Goal: Task Accomplishment & Management: Manage account settings

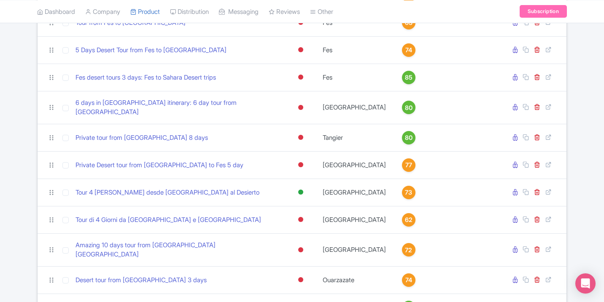
scroll to position [438, 0]
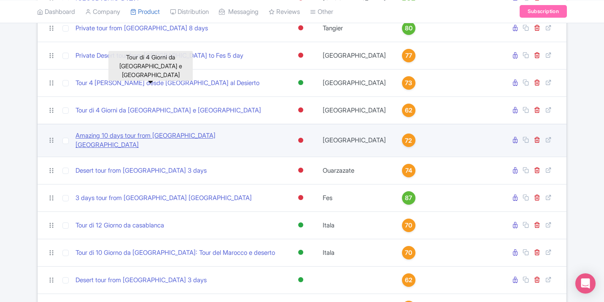
click at [120, 106] on link "Tour di 4 Giorni da [GEOGRAPHIC_DATA] e [GEOGRAPHIC_DATA]" at bounding box center [169, 111] width 186 height 10
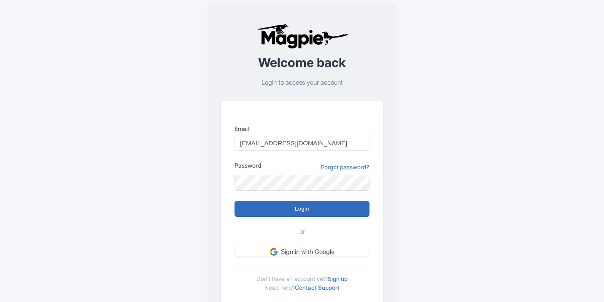
click at [307, 213] on input "Login" at bounding box center [302, 209] width 135 height 16
type input "Logging in..."
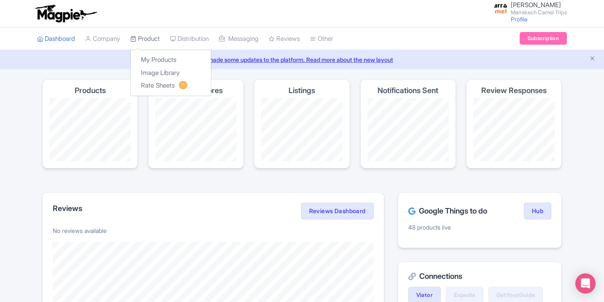
click at [150, 44] on link "Product" at bounding box center [145, 38] width 30 height 23
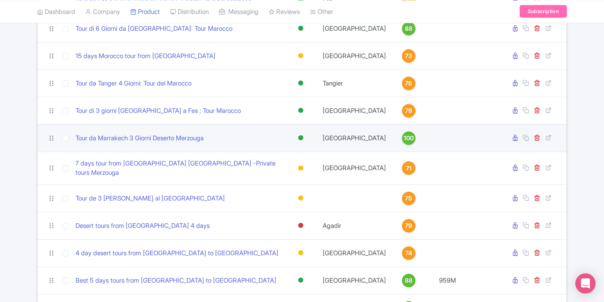
scroll to position [730, 0]
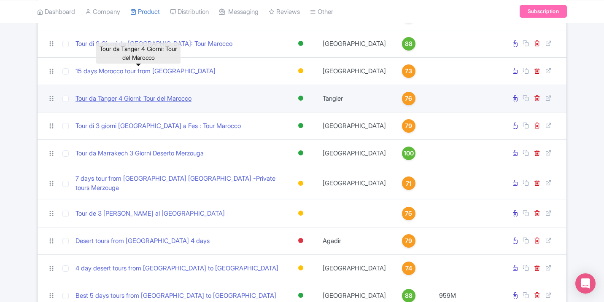
click at [175, 94] on link "Tour da Tanger 4 Giorni: Tour del Marocco" at bounding box center [134, 99] width 116 height 10
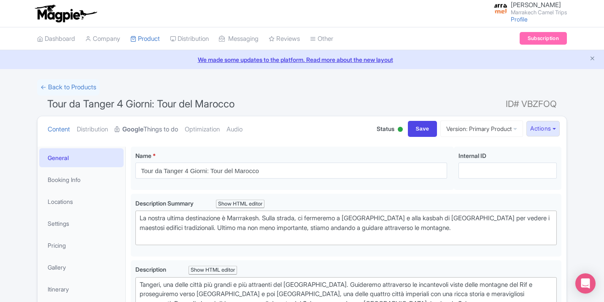
click at [175, 126] on link "Google Things to do" at bounding box center [146, 129] width 63 height 27
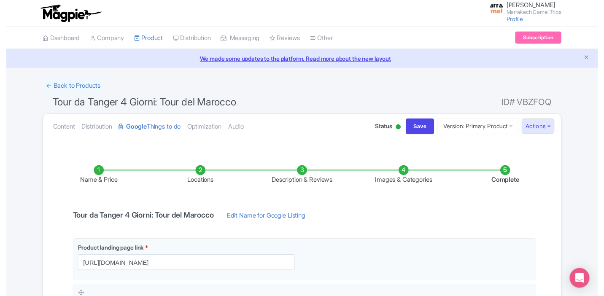
scroll to position [2, 0]
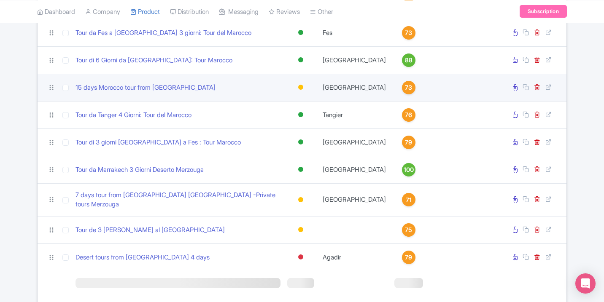
scroll to position [629, 0]
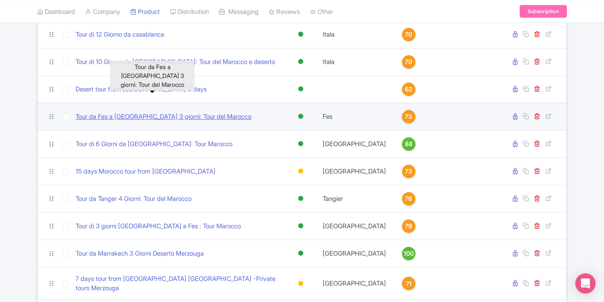
click at [201, 112] on link "Tour da Fes a Marrakech 3 giorni: Tour del Marocco" at bounding box center [164, 117] width 176 height 10
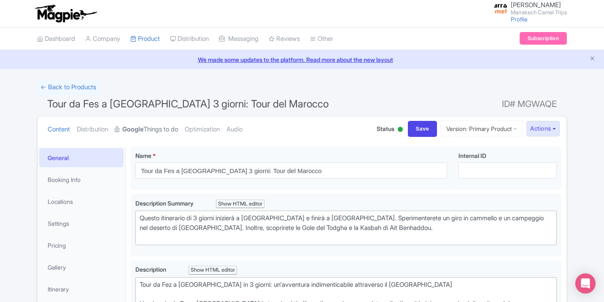
click at [172, 127] on link "Google Things to do" at bounding box center [146, 129] width 63 height 27
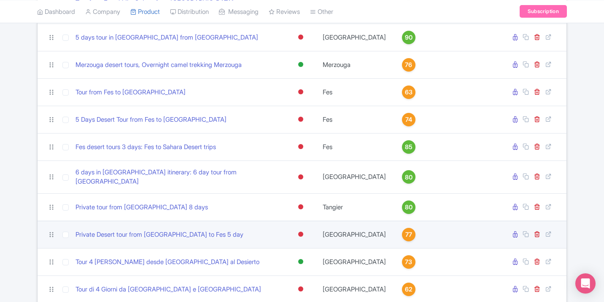
scroll to position [419, 0]
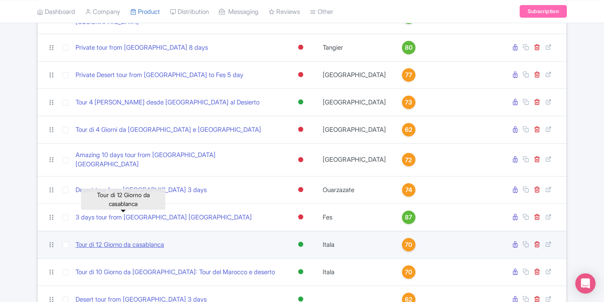
click at [145, 240] on link "Tour di 12 Giorno da casablanca" at bounding box center [120, 245] width 89 height 10
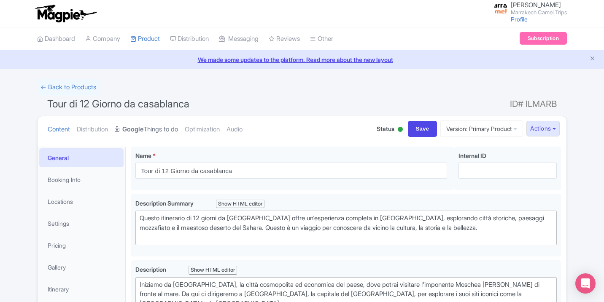
click at [157, 127] on link "Google Things to do" at bounding box center [146, 129] width 63 height 27
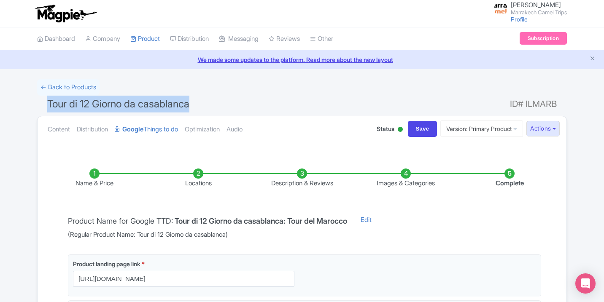
drag, startPoint x: 219, startPoint y: 107, endPoint x: 37, endPoint y: 106, distance: 181.4
click at [37, 106] on h1 "Tour di 12 Giorno da casablanca ID# ILMARB" at bounding box center [302, 106] width 530 height 20
copy span "Tour di 12 Giorno da casablanca"
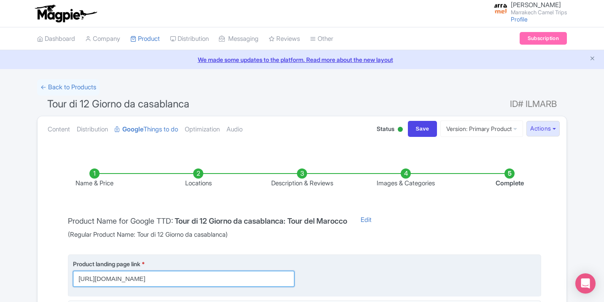
click at [248, 274] on input "https://marruecos-morocco.com/it/tour/tour-di-12-giorni-in-marocco/" at bounding box center [183, 279] width 221 height 16
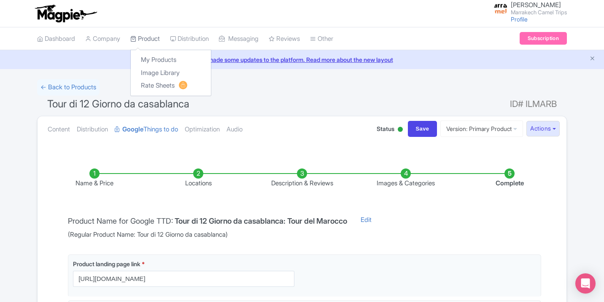
click at [160, 38] on link "Product" at bounding box center [145, 38] width 30 height 23
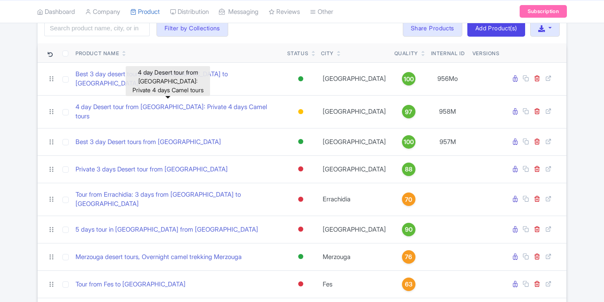
scroll to position [286, 0]
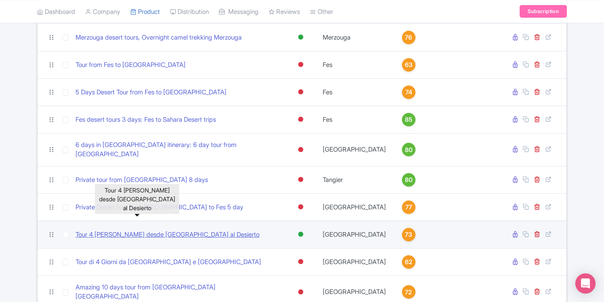
click at [160, 230] on link "Tour 4 dias desde Casablanca al Desierto" at bounding box center [168, 235] width 184 height 10
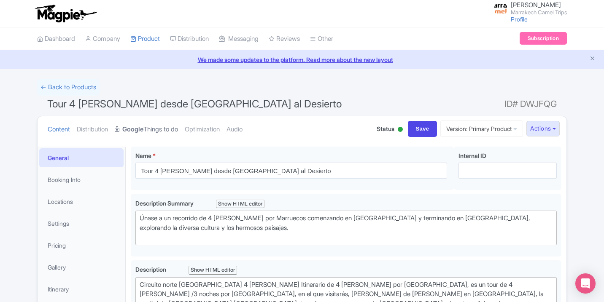
drag, startPoint x: 168, startPoint y: 114, endPoint x: 165, endPoint y: 121, distance: 7.2
click at [165, 122] on link "Google Things to do" at bounding box center [146, 129] width 63 height 27
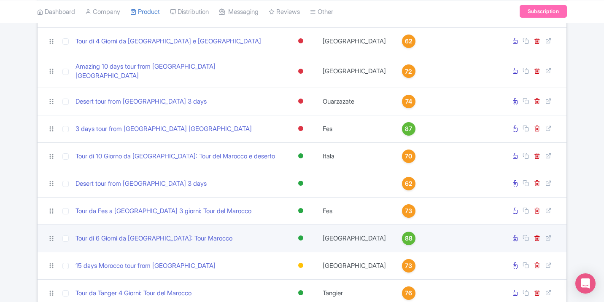
scroll to position [508, 0]
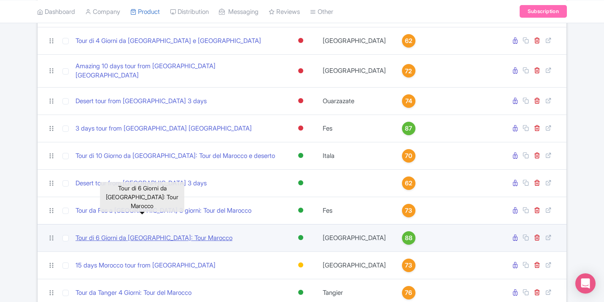
click at [118, 234] on link "Tour di 6 Giorni da [GEOGRAPHIC_DATA]: Tour Marocco" at bounding box center [154, 239] width 157 height 10
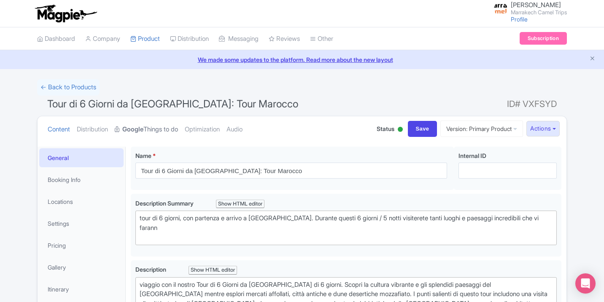
click at [157, 129] on link "Google Things to do" at bounding box center [146, 129] width 63 height 27
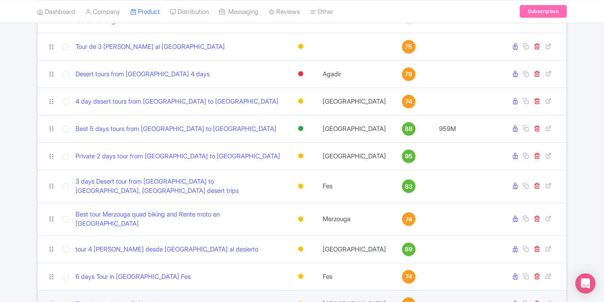
scroll to position [897, 0]
click at [139, 300] on link "Tour da casablanca 5 Giorni" at bounding box center [114, 305] width 77 height 10
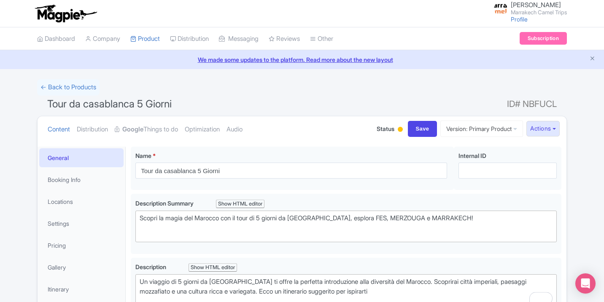
click at [396, 132] on div at bounding box center [400, 130] width 8 height 13
click at [378, 149] on div "Active" at bounding box center [379, 145] width 50 height 16
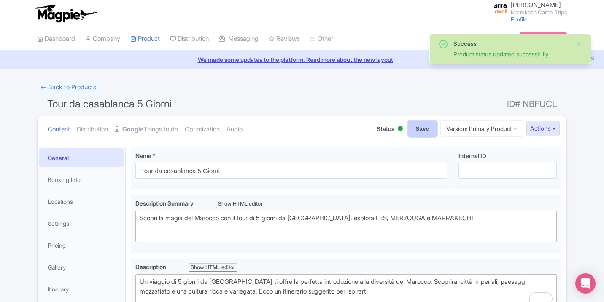
click at [422, 122] on input "Save" at bounding box center [423, 129] width 30 height 16
type input "Saving..."
click at [143, 126] on strong "Google" at bounding box center [132, 130] width 21 height 10
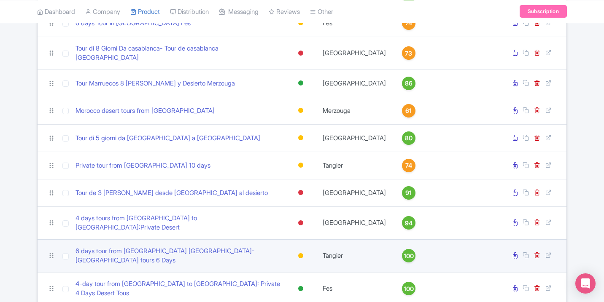
scroll to position [1028, 0]
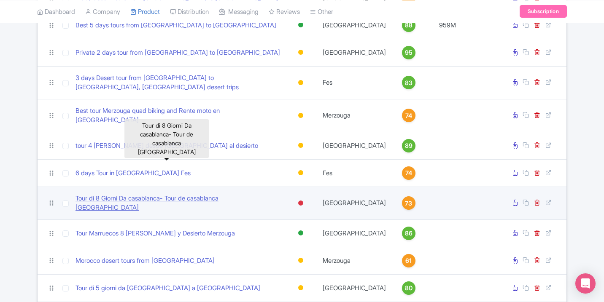
click at [203, 194] on link "Tour di 8 Giorni Da casablanca- Tour de casablanca [GEOGRAPHIC_DATA]" at bounding box center [178, 203] width 205 height 19
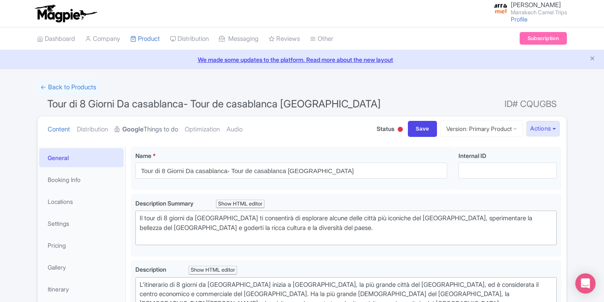
click at [159, 129] on link "Google Things to do" at bounding box center [146, 129] width 63 height 27
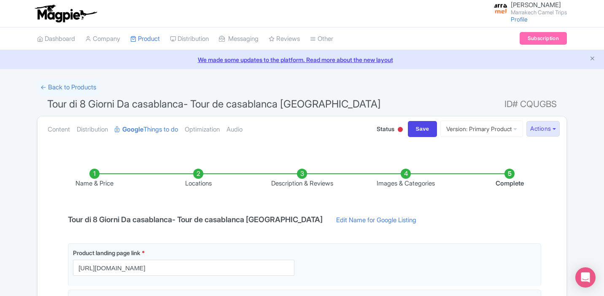
click at [405, 128] on div "Save" at bounding box center [423, 129] width 36 height 16
click at [396, 128] on div at bounding box center [400, 130] width 8 height 13
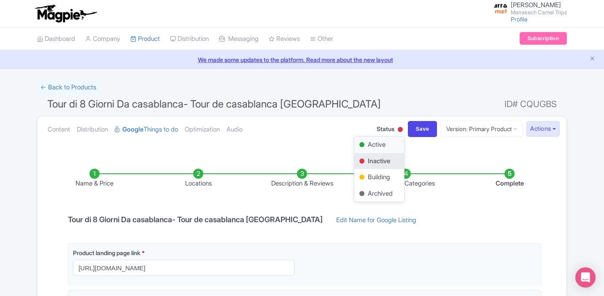
click at [379, 140] on div "Active" at bounding box center [379, 145] width 50 height 16
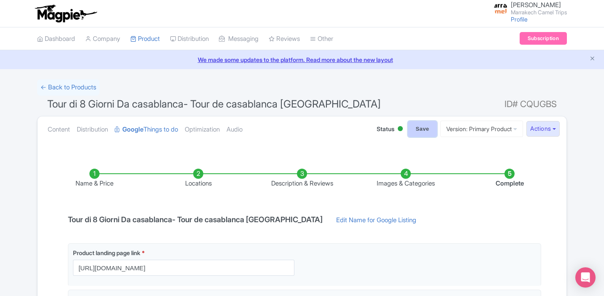
click at [423, 132] on input "Save" at bounding box center [423, 129] width 30 height 16
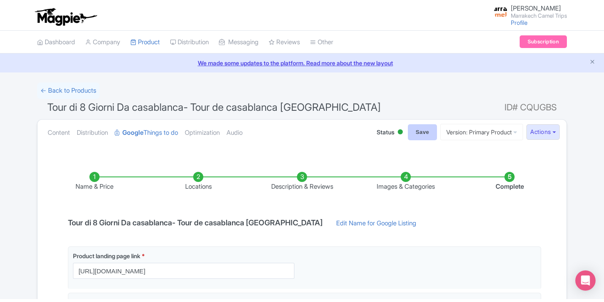
type input "Saving..."
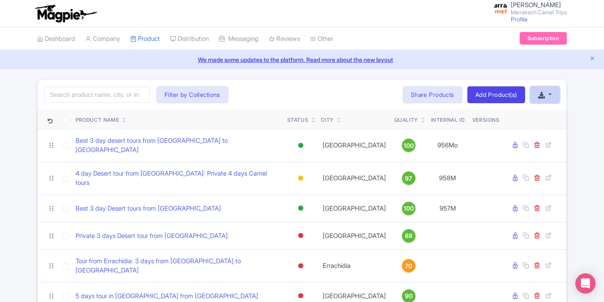
click at [548, 93] on button "button" at bounding box center [545, 94] width 30 height 17
click at [482, 95] on link "Add Product(s)" at bounding box center [496, 94] width 58 height 17
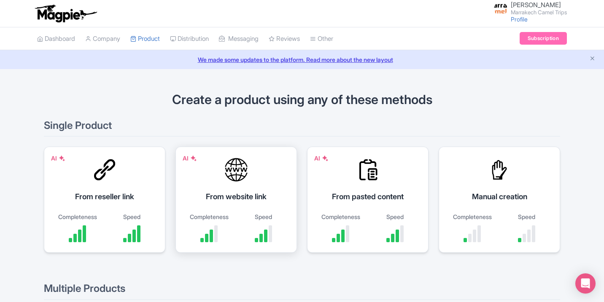
click at [214, 188] on div "AI From website link Completeness Speed" at bounding box center [237, 200] width 122 height 106
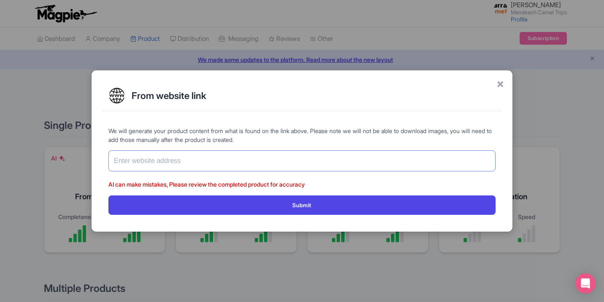
click at [240, 161] on input "text" at bounding box center [301, 161] width 387 height 21
type input "https://www.marrakech-camel-trips.com/"
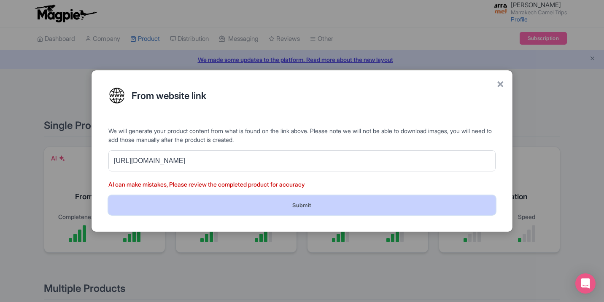
click at [273, 214] on button "Submit" at bounding box center [301, 205] width 387 height 19
click at [293, 203] on button "Submit" at bounding box center [301, 205] width 387 height 19
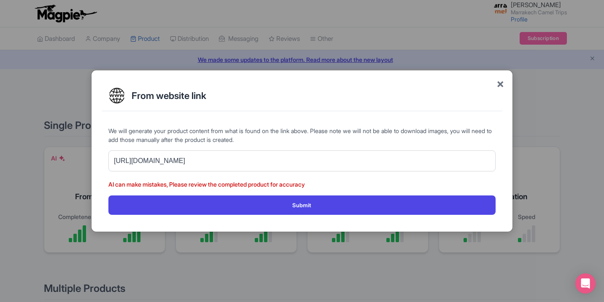
click at [501, 81] on span "×" at bounding box center [501, 84] width 8 height 18
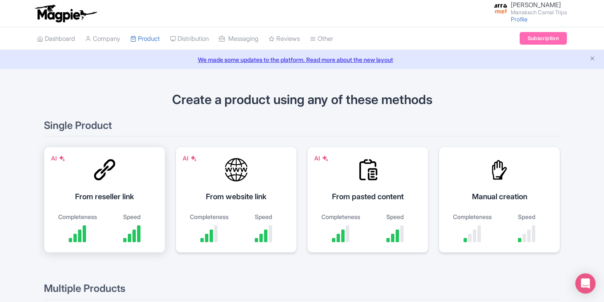
click at [103, 183] on div "AI From reseller link Completeness Speed" at bounding box center [105, 200] width 122 height 106
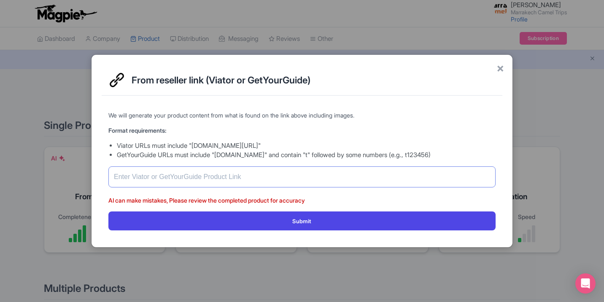
click at [217, 179] on input "text" at bounding box center [301, 177] width 387 height 21
paste input "https://marruecos-morocco.com/it/tour/tour-di-12-giorni-in-marocco/"
type input "https://marruecos-morocco.com/it/tour/tour-di-12-giorni-in-marocco/"
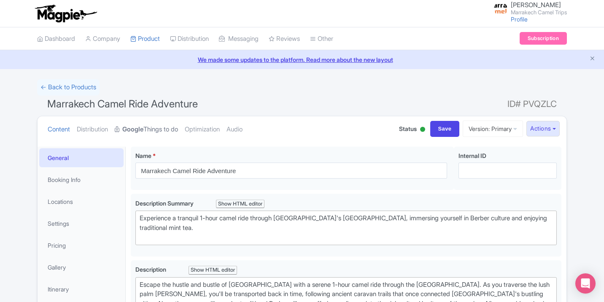
click at [152, 129] on link "Google Things to do" at bounding box center [146, 129] width 63 height 27
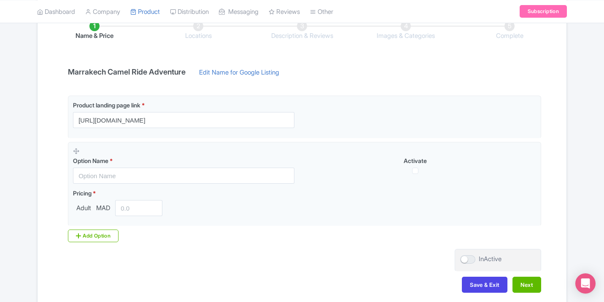
scroll to position [188, 0]
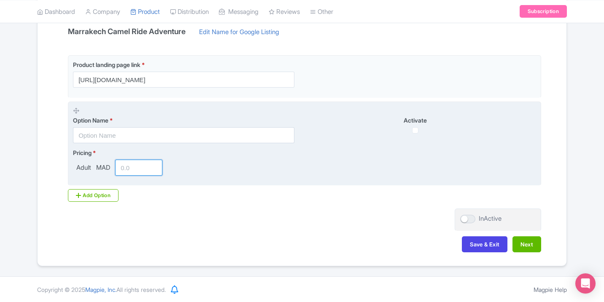
click at [136, 164] on input "number" at bounding box center [138, 168] width 47 height 16
type input "80"
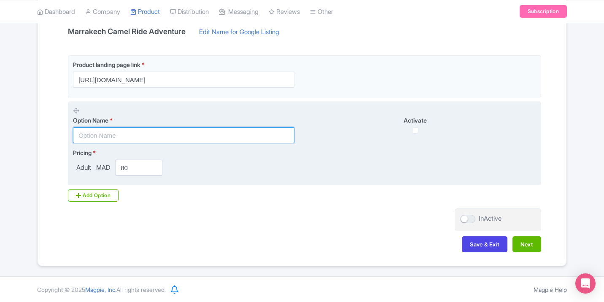
click at [128, 136] on input "text" at bounding box center [183, 135] width 221 height 16
type input "Camel trek in Morocco"
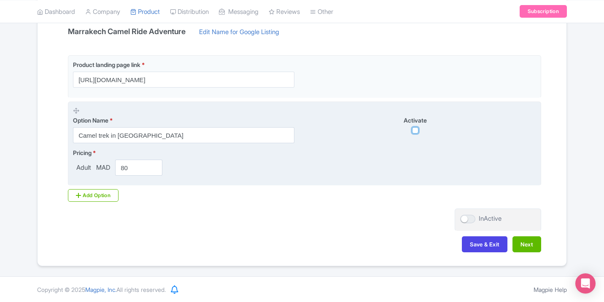
click at [415, 131] on input "checkbox" at bounding box center [415, 130] width 6 height 6
checkbox input "true"
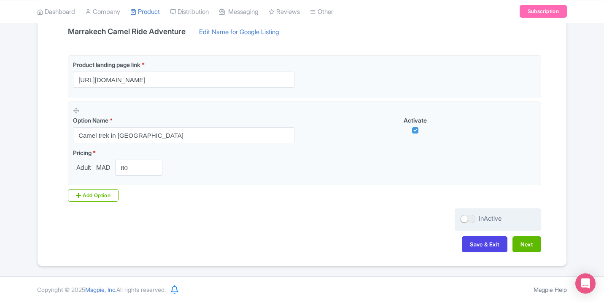
click at [466, 219] on div at bounding box center [467, 219] width 15 height 8
click at [466, 219] on input "InActive" at bounding box center [462, 218] width 5 height 5
checkbox input "true"
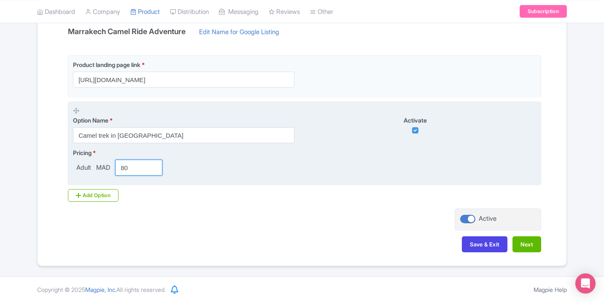
click at [133, 168] on input "80" at bounding box center [138, 168] width 47 height 16
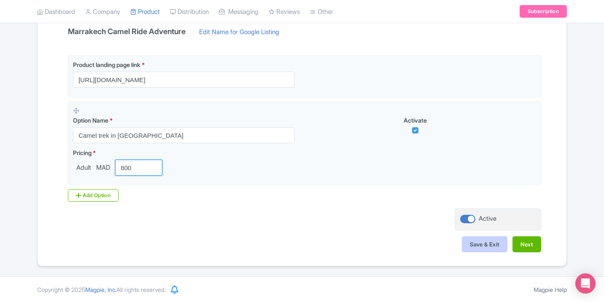
type input "800"
click at [497, 240] on button "Save & Exit" at bounding box center [485, 245] width 46 height 16
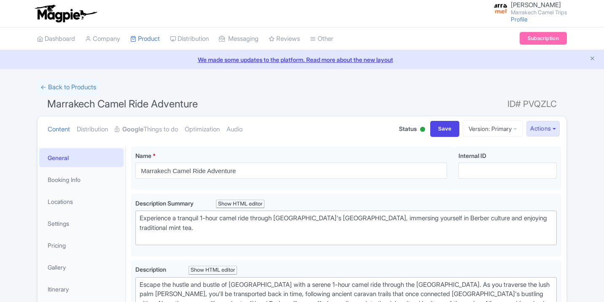
scroll to position [403, 0]
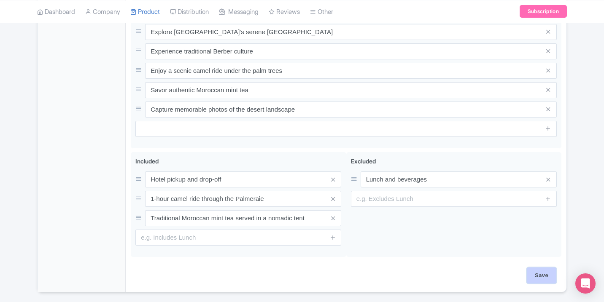
click at [543, 269] on input "Save" at bounding box center [542, 276] width 30 height 16
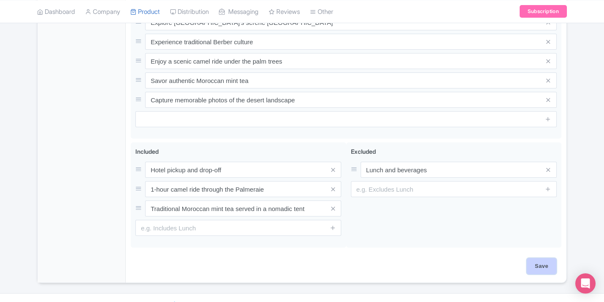
type input "Saving..."
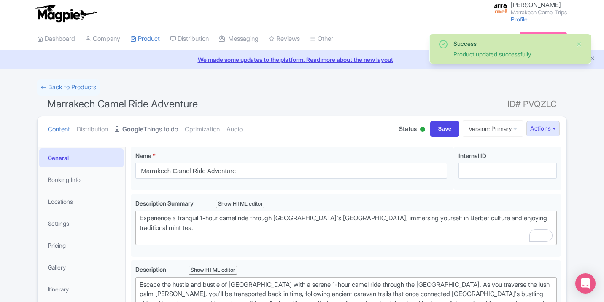
click at [144, 136] on link "Google Things to do" at bounding box center [146, 129] width 63 height 27
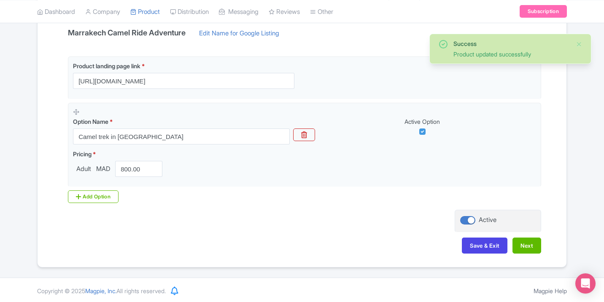
scroll to position [188, 0]
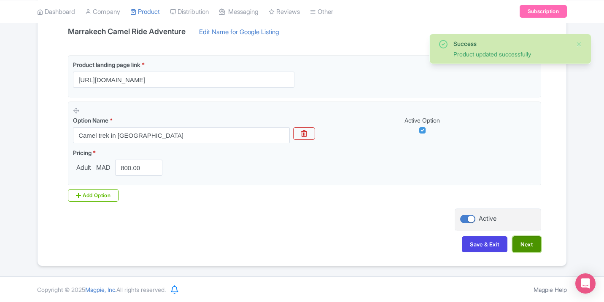
click at [527, 246] on button "Next" at bounding box center [527, 245] width 29 height 16
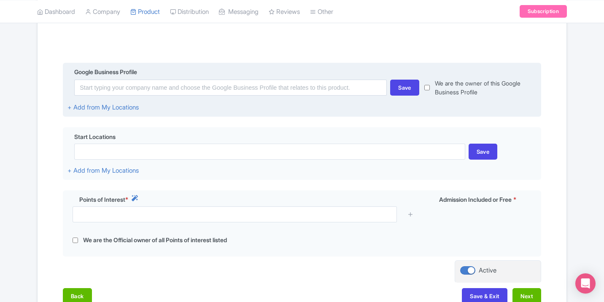
scroll to position [158, 0]
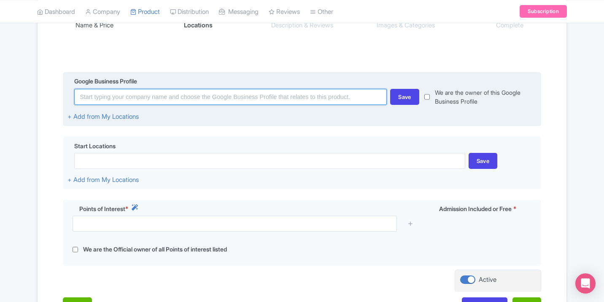
click at [134, 98] on input at bounding box center [230, 97] width 313 height 16
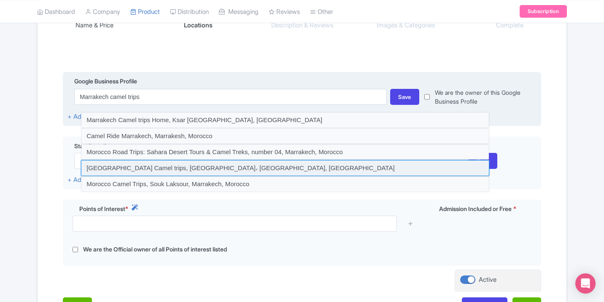
click at [248, 167] on input at bounding box center [285, 168] width 408 height 16
type input "Marrakech Camel trips, Marrakech Street، Merzouga, Morocco"
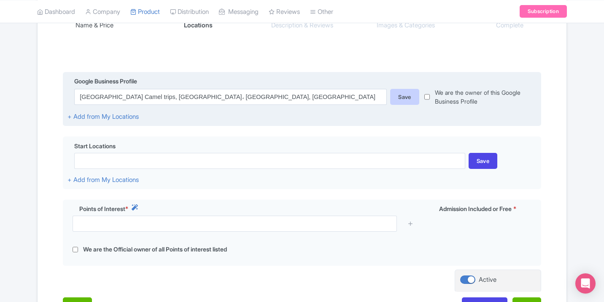
click at [401, 93] on div "Save" at bounding box center [404, 97] width 29 height 16
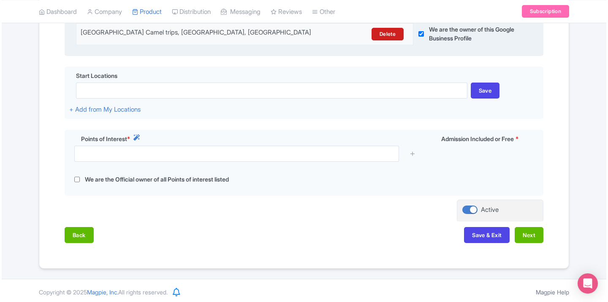
scroll to position [227, 0]
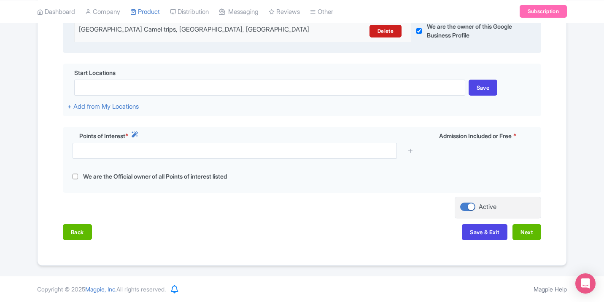
click at [543, 232] on div "Name & Price Locations Description & Reviews Images & Categories Complete Edit …" at bounding box center [302, 87] width 519 height 323
click at [532, 232] on button "Next" at bounding box center [527, 232] width 29 height 16
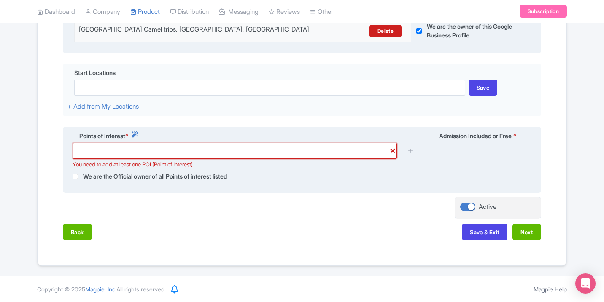
click at [196, 148] on input "text" at bounding box center [235, 151] width 324 height 16
click at [138, 132] on icon at bounding box center [135, 135] width 6 height 6
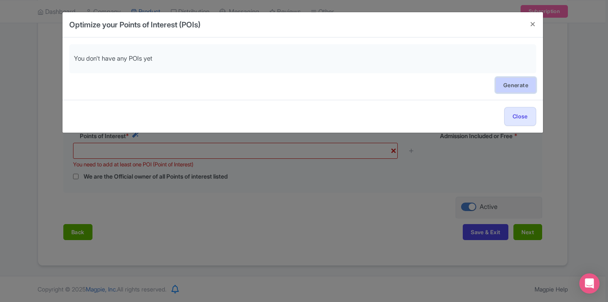
click at [508, 91] on link "Generate" at bounding box center [515, 85] width 41 height 16
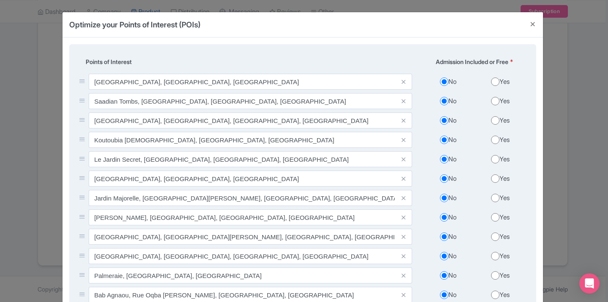
click at [492, 84] on input "Yes" at bounding box center [495, 82] width 8 height 8
radio input "true"
click at [494, 101] on input "Yes" at bounding box center [495, 101] width 8 height 8
radio input "true"
click at [493, 121] on input "Yes" at bounding box center [495, 120] width 8 height 8
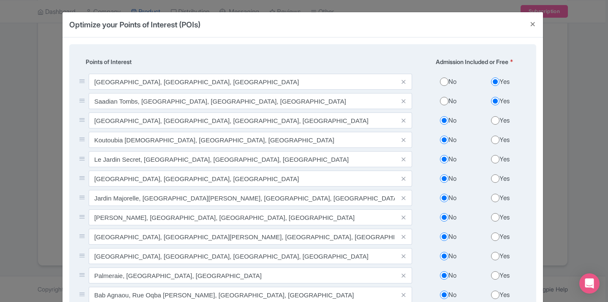
radio input "true"
click at [494, 141] on input "Yes" at bounding box center [495, 140] width 8 height 8
radio input "true"
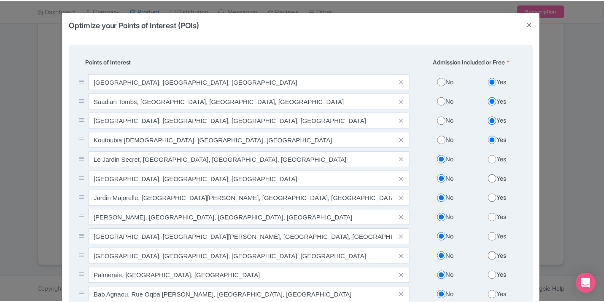
scroll to position [114, 0]
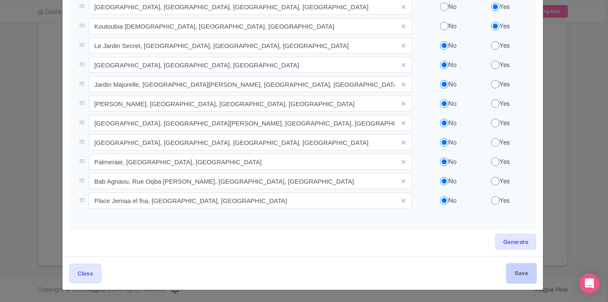
click at [523, 275] on input "Save" at bounding box center [521, 273] width 30 height 19
type input "Save"
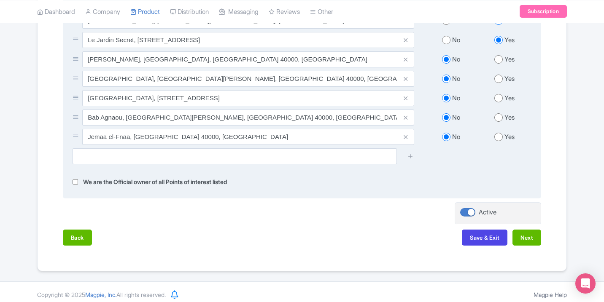
scroll to position [363, 0]
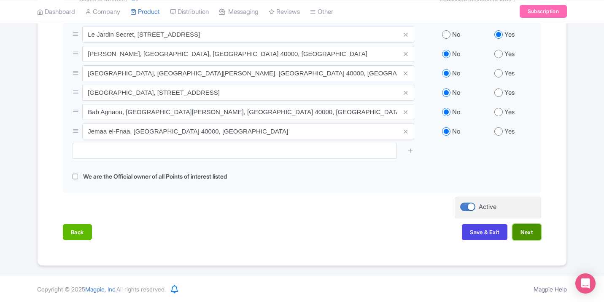
click at [540, 236] on button "Next" at bounding box center [527, 232] width 29 height 16
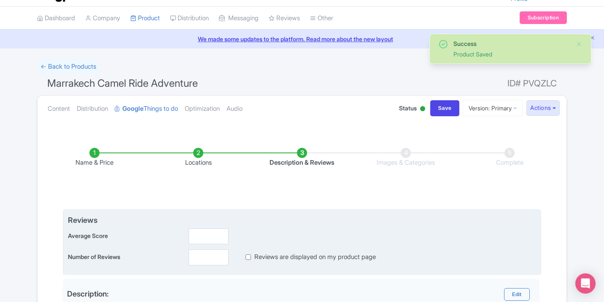
scroll to position [30, 0]
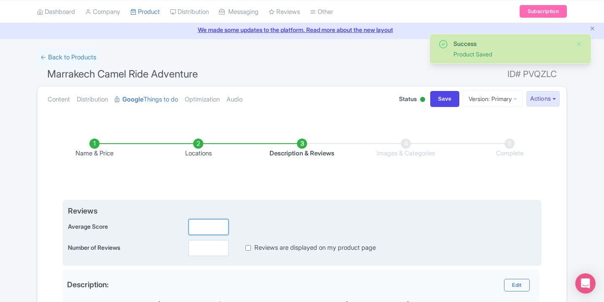
click at [207, 232] on input "number" at bounding box center [209, 227] width 40 height 16
click at [220, 225] on input "1" at bounding box center [209, 227] width 40 height 16
click at [220, 225] on input "1.1" at bounding box center [209, 227] width 40 height 16
click at [220, 225] on input "1.2" at bounding box center [209, 227] width 40 height 16
click at [220, 225] on input "1.3" at bounding box center [209, 227] width 40 height 16
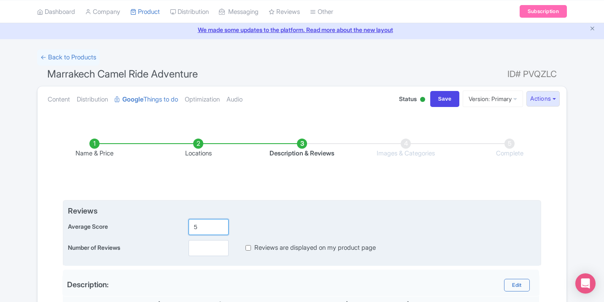
type input "5"
click at [220, 225] on input "5" at bounding box center [209, 227] width 40 height 16
click at [212, 247] on input "number" at bounding box center [209, 248] width 40 height 16
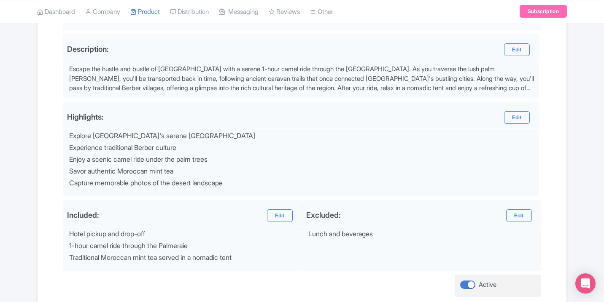
scroll to position [332, 0]
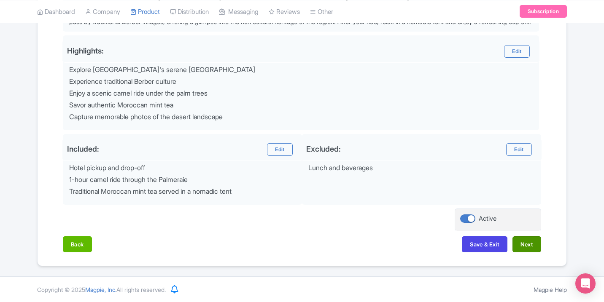
type input "891"
click at [519, 245] on button "Next" at bounding box center [527, 245] width 29 height 16
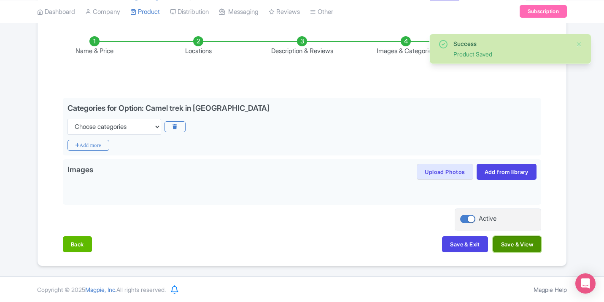
click at [527, 246] on button "Save & View" at bounding box center [517, 245] width 48 height 16
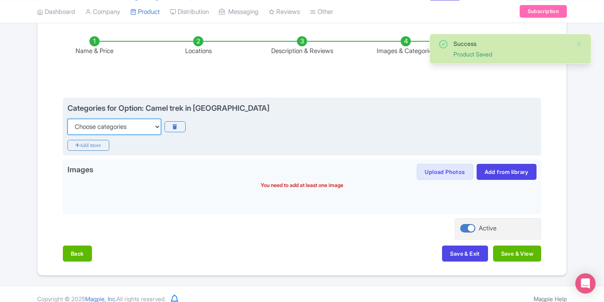
click at [142, 131] on select "Choose categories Adults Only Animals Audio Guide Beaches Bike Tours Boat Tours…" at bounding box center [115, 127] width 94 height 16
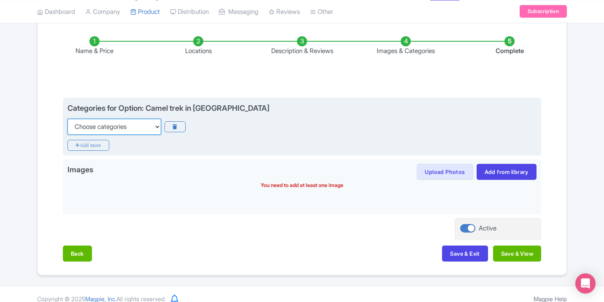
select select "private-tours"
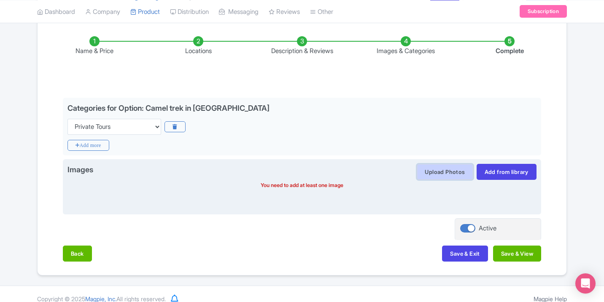
click at [449, 167] on button "Upload Photos" at bounding box center [445, 172] width 56 height 16
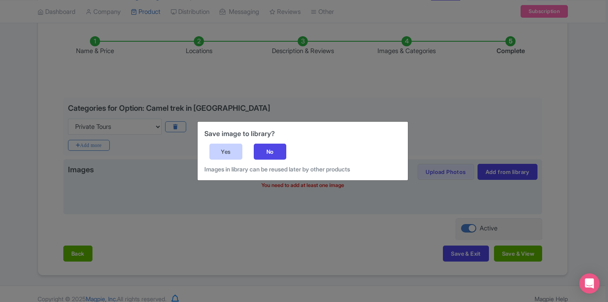
click at [241, 153] on div "Yes" at bounding box center [225, 152] width 33 height 16
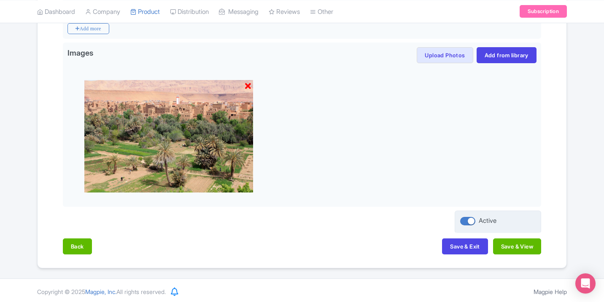
scroll to position [251, 0]
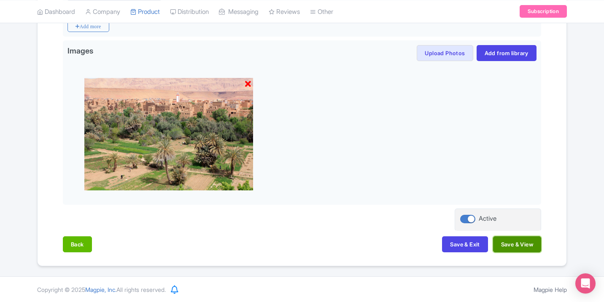
click at [514, 245] on button "Save & View" at bounding box center [517, 245] width 48 height 16
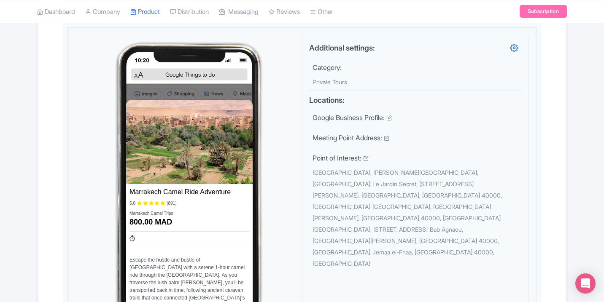
scroll to position [0, 0]
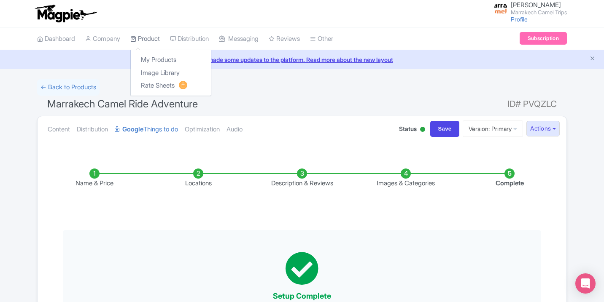
click at [139, 38] on link "Product" at bounding box center [145, 38] width 30 height 23
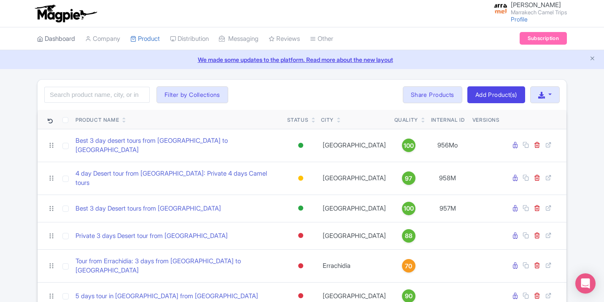
click at [57, 42] on link "Dashboard" at bounding box center [56, 38] width 38 height 23
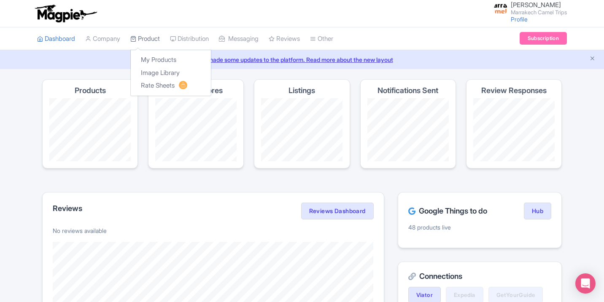
click at [141, 38] on link "Product" at bounding box center [145, 38] width 30 height 23
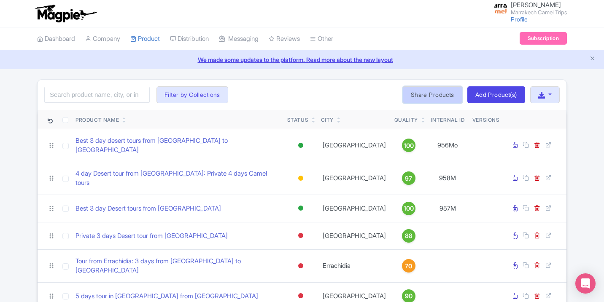
click at [452, 95] on link "Share Products" at bounding box center [432, 94] width 59 height 17
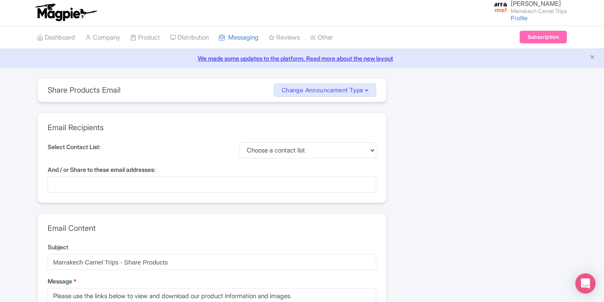
scroll to position [2, 0]
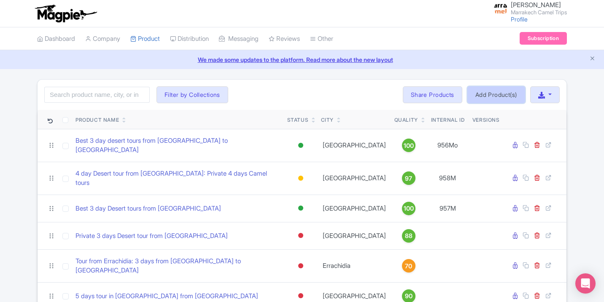
click at [495, 95] on link "Add Product(s)" at bounding box center [496, 94] width 58 height 17
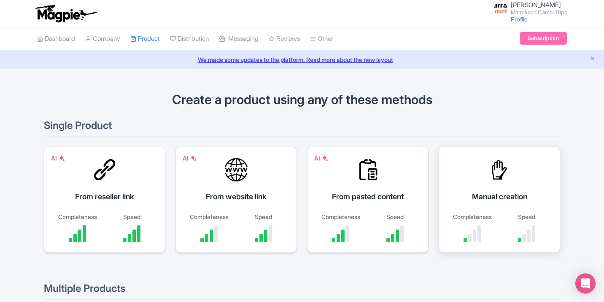
scroll to position [169, 0]
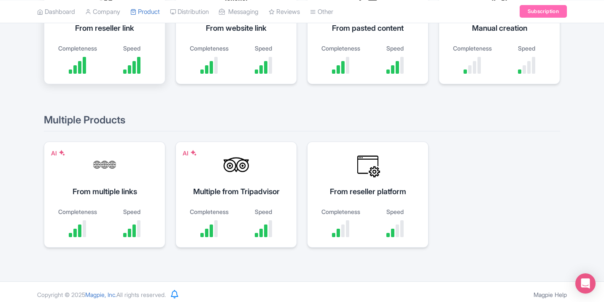
click at [89, 61] on div at bounding box center [77, 65] width 46 height 17
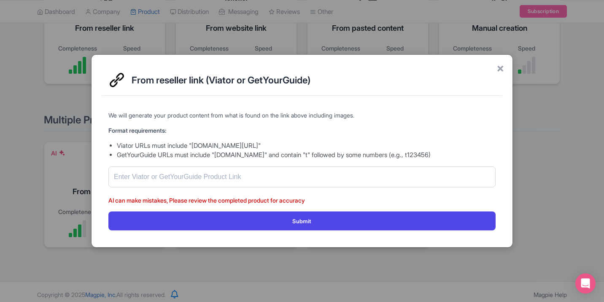
click at [206, 161] on form "We will generate your product content from what is found on the link above incl…" at bounding box center [301, 171] width 387 height 120
click at [205, 181] on input "text" at bounding box center [301, 177] width 387 height 21
paste input "https://marruecos-morocco.com/it/tour/4-giorni-da-marrakech-al-deserto/"
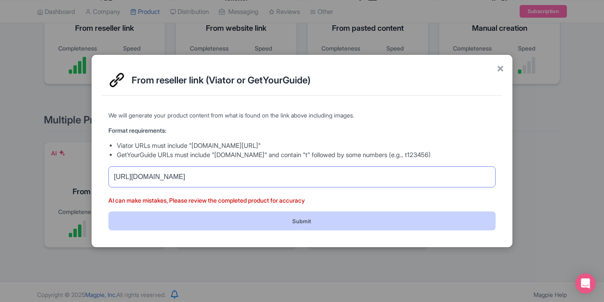
type input "https://marruecos-morocco.com/it/tour/4-giorni-da-marrakech-al-deserto/"
click at [296, 224] on button "Submit" at bounding box center [301, 221] width 387 height 19
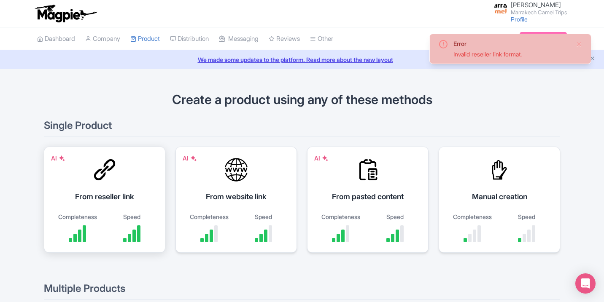
click at [117, 180] on div at bounding box center [104, 169] width 25 height 25
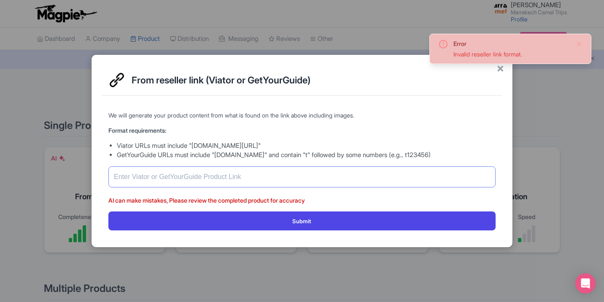
click at [238, 181] on input "text" at bounding box center [301, 177] width 387 height 21
paste input "[URL][DOMAIN_NAME]"
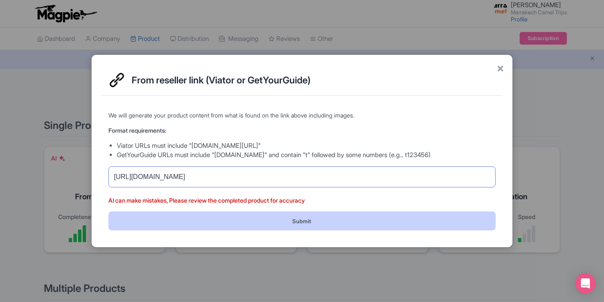
type input "[URL][DOMAIN_NAME]"
click at [234, 221] on button "Submit" at bounding box center [301, 221] width 387 height 19
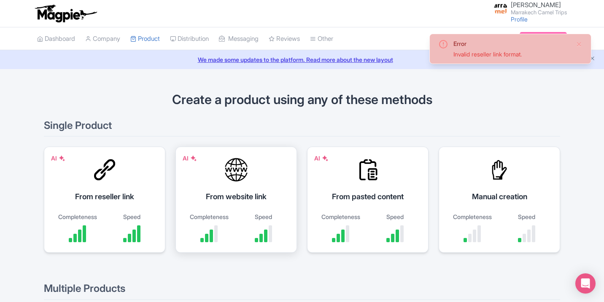
click at [247, 192] on div "From website link" at bounding box center [236, 196] width 100 height 11
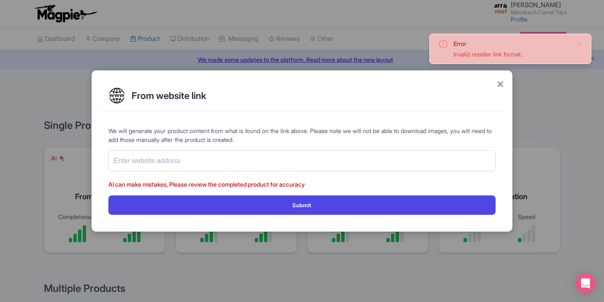
click at [254, 176] on form "We will generate your product content from what is found on the link above. Ple…" at bounding box center [301, 171] width 387 height 88
click at [255, 166] on input "text" at bounding box center [301, 161] width 387 height 21
paste input "https://marruecos-morocco.com/it/tour/4-giorni-da-marrakech-al-deserto/"
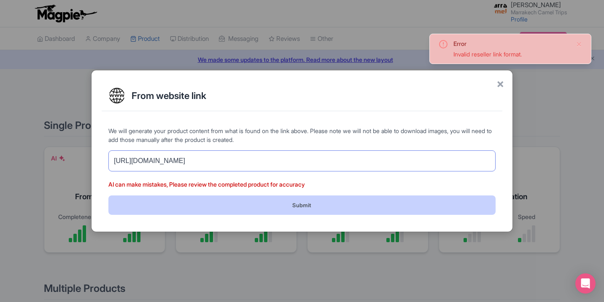
type input "https://marruecos-morocco.com/it/tour/4-giorni-da-marrakech-al-deserto/"
click at [275, 203] on button "Submit" at bounding box center [301, 205] width 387 height 19
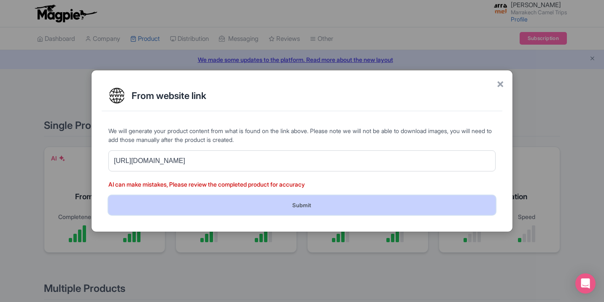
click at [275, 203] on button "Submit" at bounding box center [301, 205] width 387 height 19
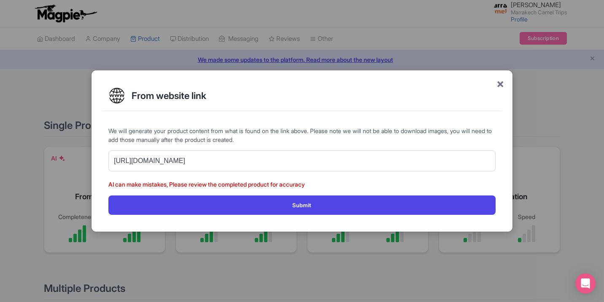
click at [503, 84] on span "×" at bounding box center [501, 84] width 8 height 18
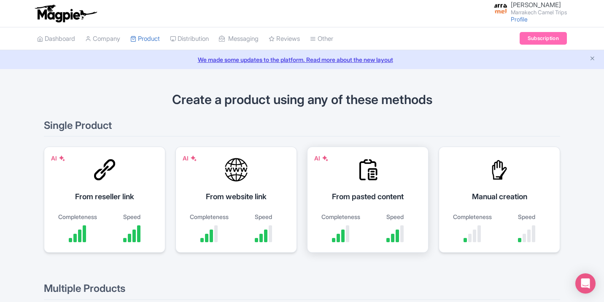
click at [397, 169] on div "AI From pasted content Completeness Speed" at bounding box center [368, 200] width 122 height 106
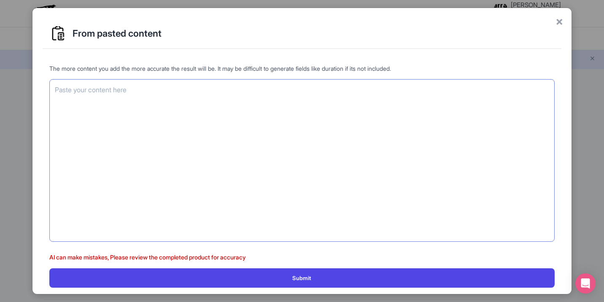
click at [133, 138] on textarea at bounding box center [301, 160] width 505 height 163
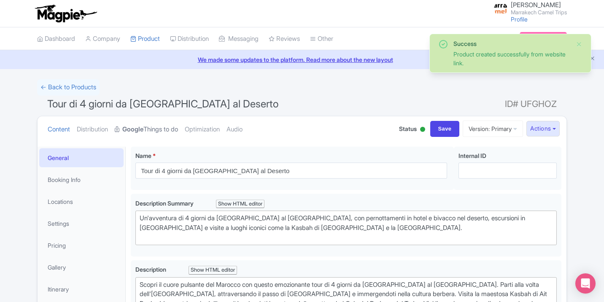
click at [162, 128] on link "Google Things to do" at bounding box center [146, 129] width 63 height 27
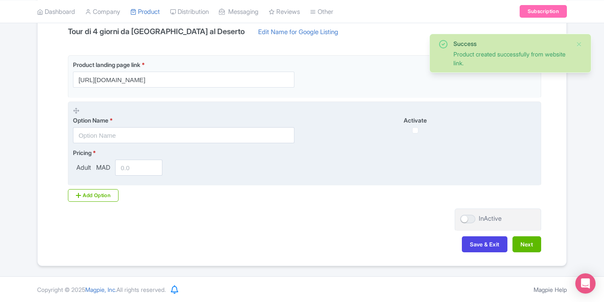
scroll to position [152, 0]
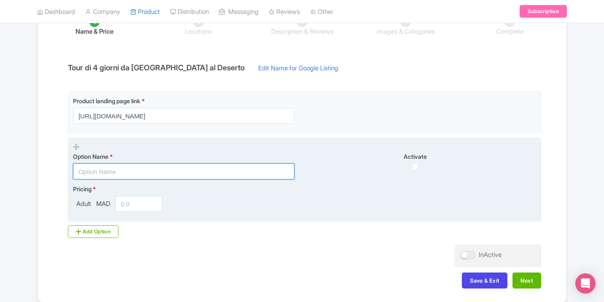
click at [143, 173] on input "text" at bounding box center [183, 172] width 221 height 16
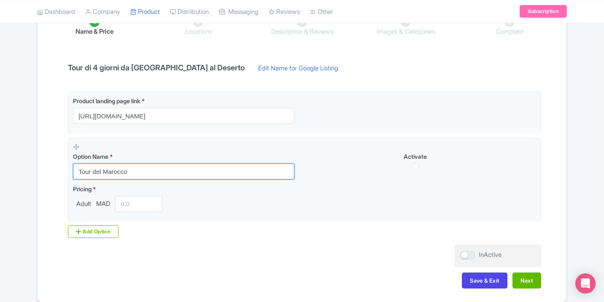
type input "Tour del Marocco"
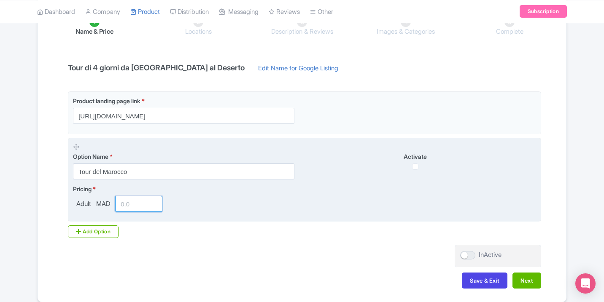
click at [127, 203] on input "number" at bounding box center [138, 204] width 47 height 16
type input "4300"
click at [418, 170] on div "Option Name * Tour del Marocco Activate" at bounding box center [304, 161] width 463 height 37
click at [418, 166] on input "checkbox" at bounding box center [415, 167] width 6 height 6
checkbox input "true"
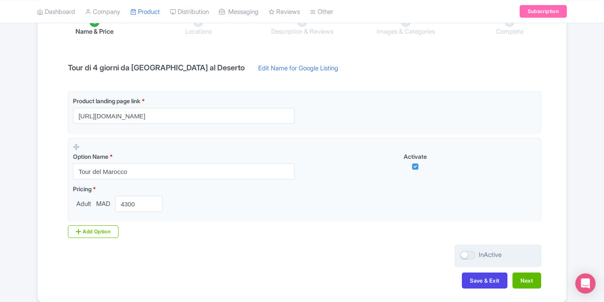
click at [475, 255] on label "InActive" at bounding box center [480, 256] width 41 height 10
click at [466, 255] on input "InActive" at bounding box center [462, 255] width 5 height 5
click at [467, 258] on div at bounding box center [467, 255] width 15 height 8
click at [466, 258] on input "Active" at bounding box center [462, 255] width 5 height 5
click at [467, 258] on div at bounding box center [467, 255] width 15 height 8
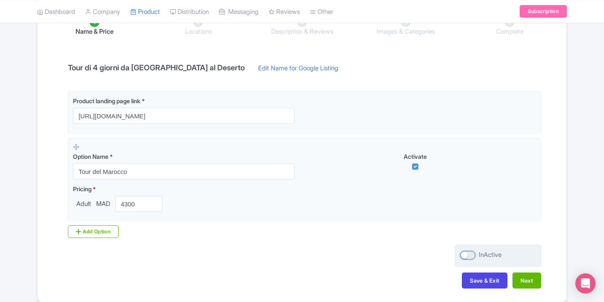
click at [466, 258] on input "InActive" at bounding box center [462, 255] width 5 height 5
checkbox input "true"
click at [530, 285] on button "Next" at bounding box center [527, 281] width 29 height 16
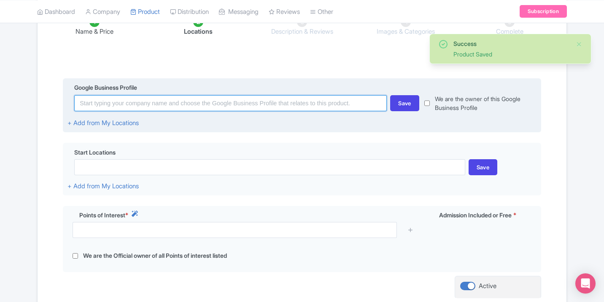
click at [186, 102] on input at bounding box center [230, 103] width 313 height 16
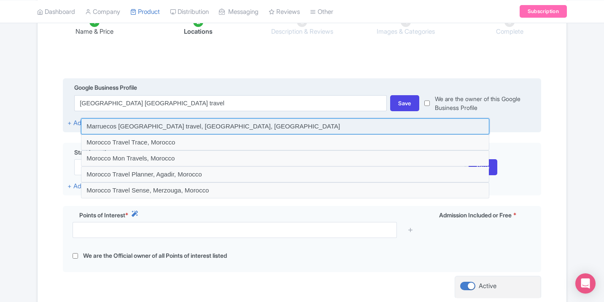
click at [167, 127] on input at bounding box center [285, 127] width 408 height 16
type input "Marruecos [GEOGRAPHIC_DATA] travel, [GEOGRAPHIC_DATA], [GEOGRAPHIC_DATA]"
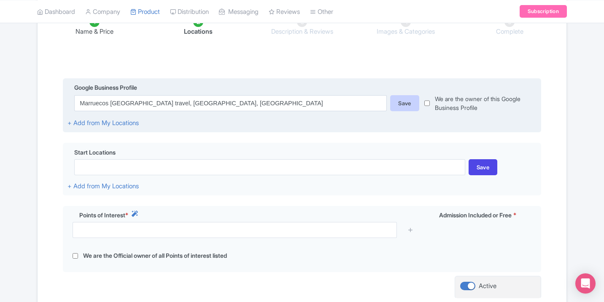
click at [408, 104] on div "Save" at bounding box center [404, 103] width 29 height 16
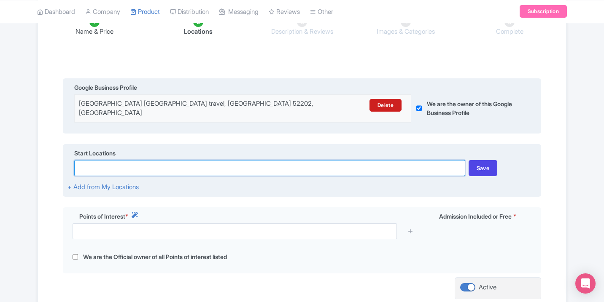
click at [166, 167] on input at bounding box center [269, 168] width 391 height 16
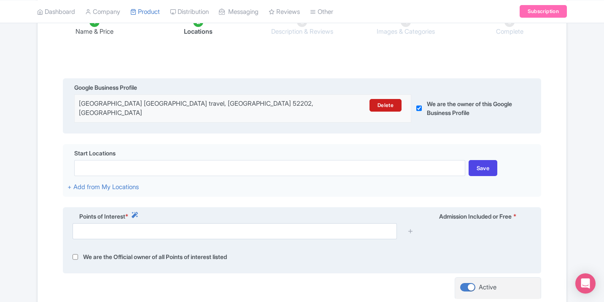
click at [135, 212] on div "Points of Interest *" at bounding box center [244, 217] width 352 height 11
click at [141, 212] on div "Points of Interest *" at bounding box center [244, 217] width 352 height 11
click at [138, 212] on icon at bounding box center [135, 215] width 6 height 6
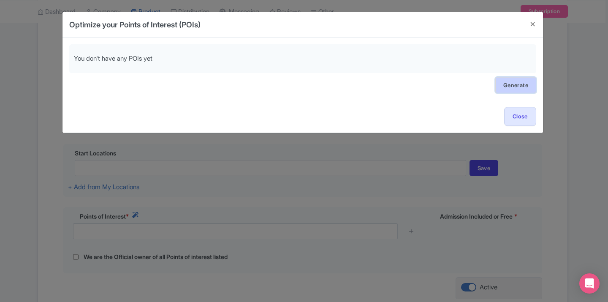
click at [514, 84] on link "Generate" at bounding box center [515, 85] width 41 height 16
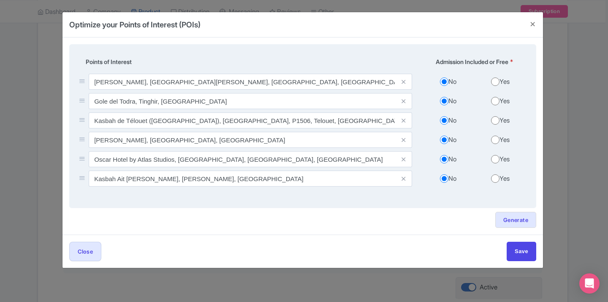
drag, startPoint x: 498, startPoint y: 141, endPoint x: 495, endPoint y: 133, distance: 8.8
click at [497, 141] on input "Yes" at bounding box center [495, 140] width 8 height 8
radio input "true"
click at [497, 121] on input "Yes" at bounding box center [495, 120] width 8 height 8
radio input "true"
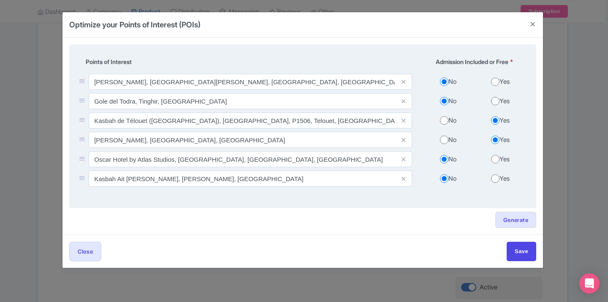
click at [494, 100] on input "Yes" at bounding box center [495, 101] width 8 height 8
radio input "true"
click at [497, 86] on input "Yes" at bounding box center [495, 82] width 8 height 8
radio input "true"
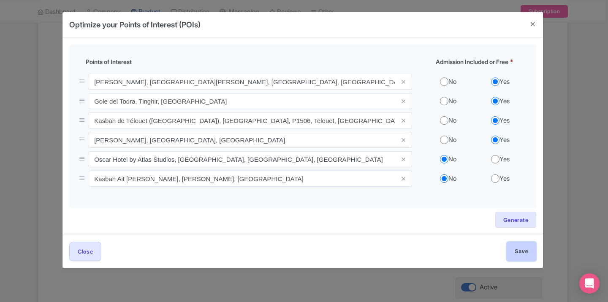
click at [519, 256] on input "Save" at bounding box center [521, 251] width 30 height 19
type input "Save"
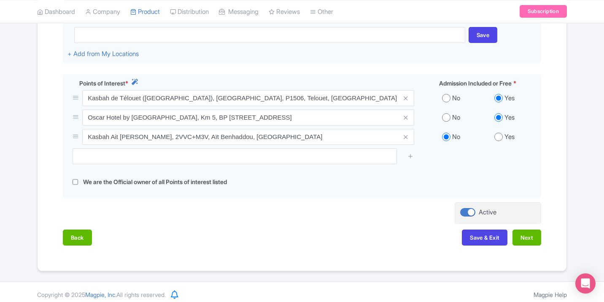
scroll to position [286, 0]
click at [530, 234] on button "Next" at bounding box center [527, 238] width 29 height 16
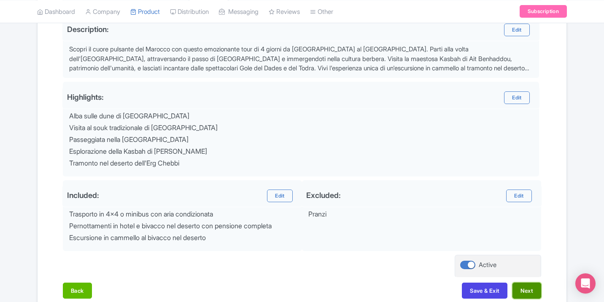
click at [532, 294] on button "Next" at bounding box center [527, 291] width 29 height 16
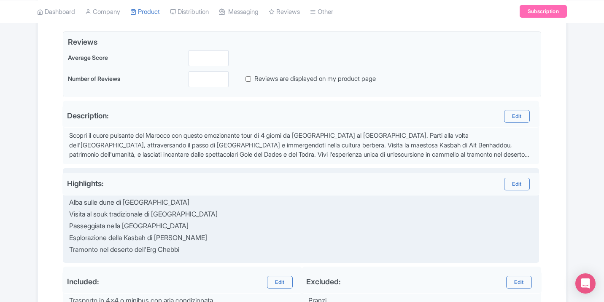
scroll to position [129, 0]
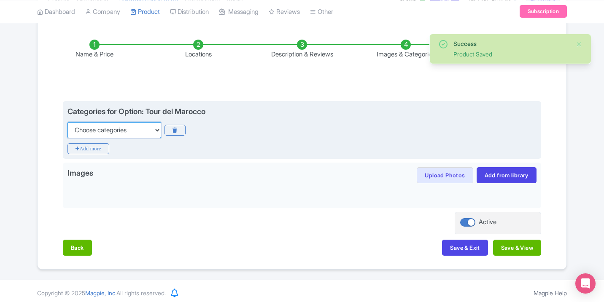
click at [119, 133] on select "Choose categories Adults Only Animals Audio Guide Beaches Bike Tours Boat Tours…" at bounding box center [115, 130] width 94 height 16
select select "family-friendly"
click at [104, 150] on icon "Add more" at bounding box center [89, 148] width 42 height 11
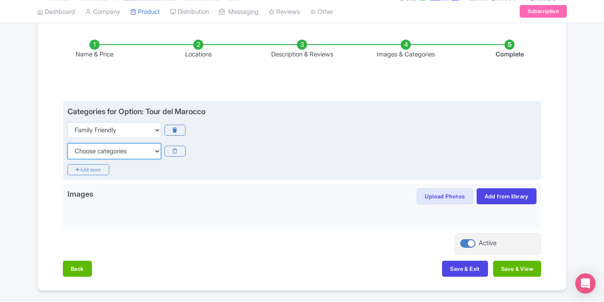
click at [101, 157] on select "Choose categories Adults Only Animals Audio Guide Beaches Bike Tours Boat Tours…" at bounding box center [115, 151] width 94 height 16
select select "private-tours"
click at [103, 170] on icon "Add more" at bounding box center [89, 170] width 42 height 11
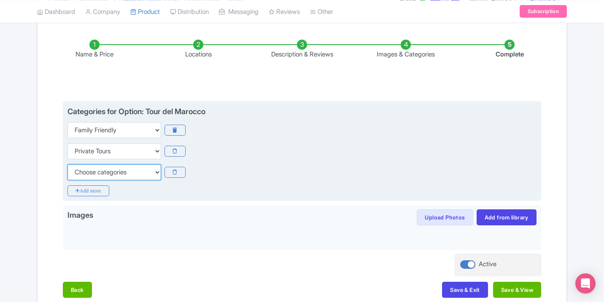
click at [105, 170] on select "Choose categories Adults Only Animals Audio Guide Beaches Bike Tours Boat Tours…" at bounding box center [115, 173] width 94 height 16
select select "small-group-tours"
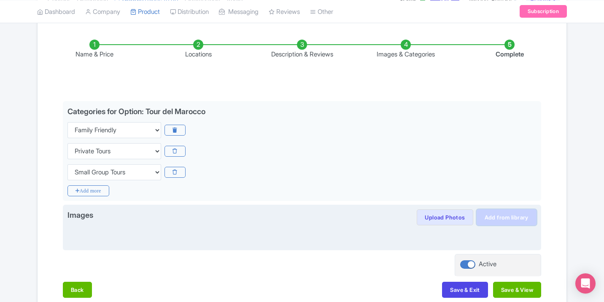
click at [498, 219] on link "Add from library" at bounding box center [507, 218] width 60 height 16
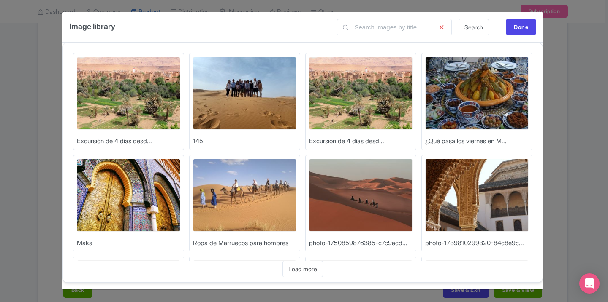
click at [494, 200] on img at bounding box center [476, 195] width 103 height 73
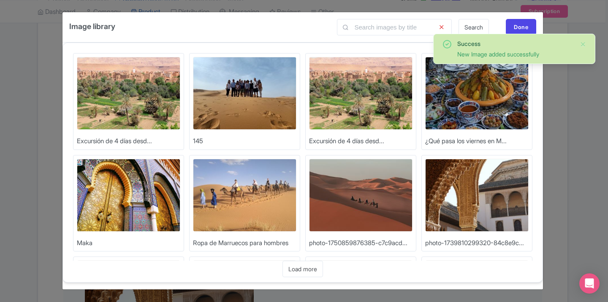
click at [224, 208] on img at bounding box center [244, 195] width 103 height 73
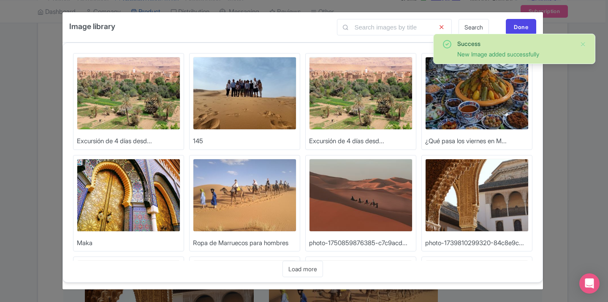
click at [363, 189] on img at bounding box center [360, 195] width 103 height 73
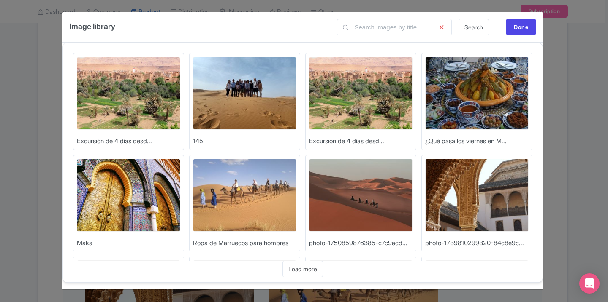
click at [142, 205] on img at bounding box center [128, 195] width 103 height 73
click at [516, 34] on div "Done" at bounding box center [520, 27] width 30 height 16
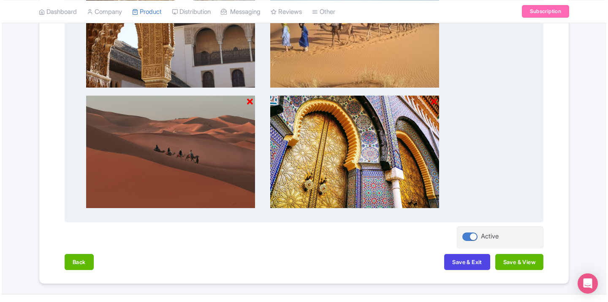
scroll to position [414, 0]
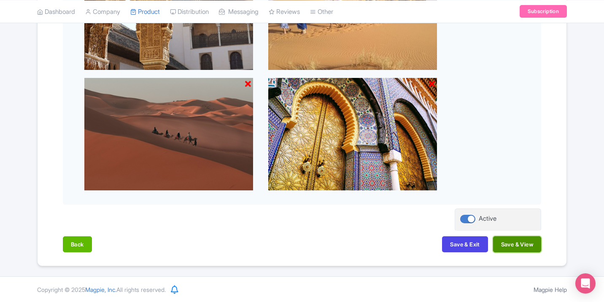
click at [515, 243] on button "Save & View" at bounding box center [517, 245] width 48 height 16
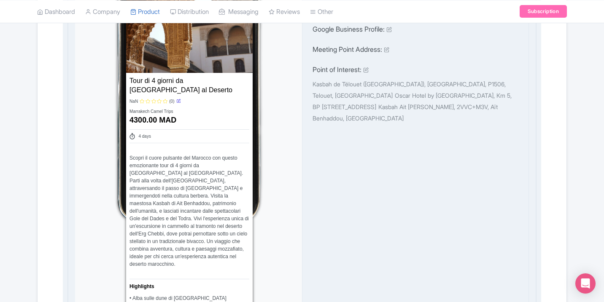
click at [180, 102] on icon at bounding box center [179, 101] width 4 height 4
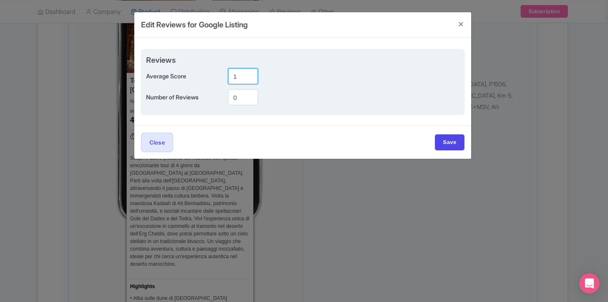
click at [249, 77] on input "1" at bounding box center [243, 76] width 30 height 16
type input "5"
click at [248, 74] on input "5" at bounding box center [243, 76] width 30 height 16
click at [234, 98] on input "0" at bounding box center [243, 97] width 30 height 16
click at [237, 99] on input "0" at bounding box center [243, 97] width 30 height 16
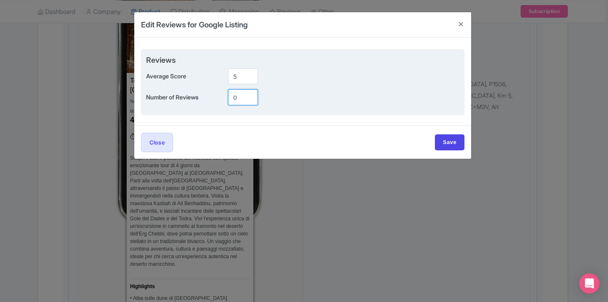
paste input "9666"
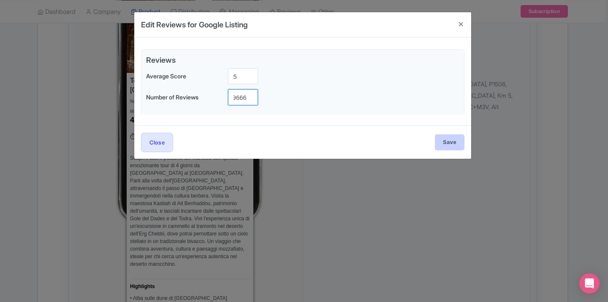
type input "9666"
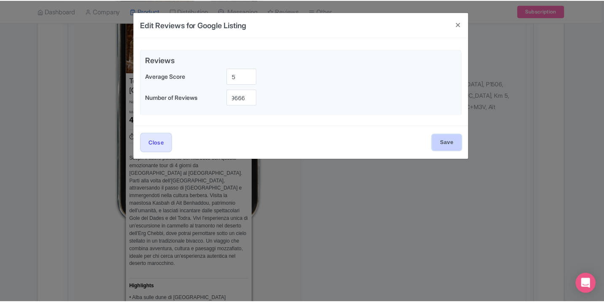
scroll to position [0, 0]
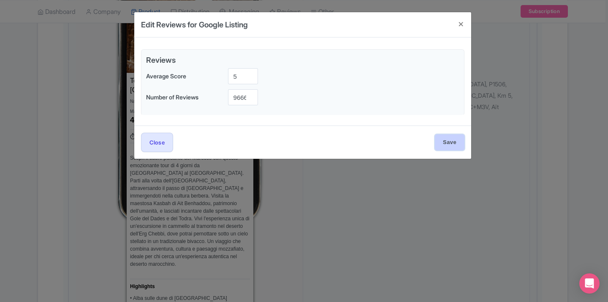
click at [450, 142] on input "Save" at bounding box center [450, 143] width 30 height 16
type input "Saving..."
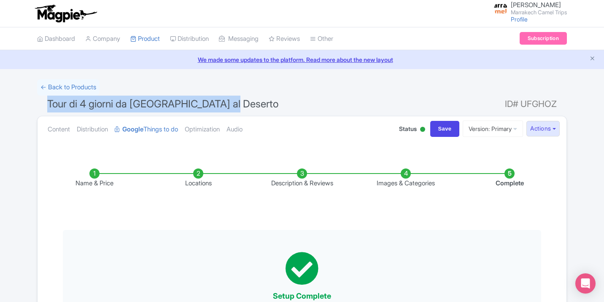
drag, startPoint x: 240, startPoint y: 107, endPoint x: 45, endPoint y: 101, distance: 194.6
click at [45, 101] on h1 "Tour di 4 giorni da Marrakech al Deserto ID# UFGHOZ" at bounding box center [302, 106] width 530 height 20
copy span "Tour di 4 giorni da Marrakech al Deserto"
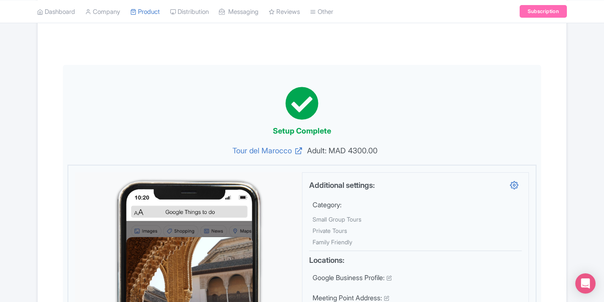
scroll to position [193, 0]
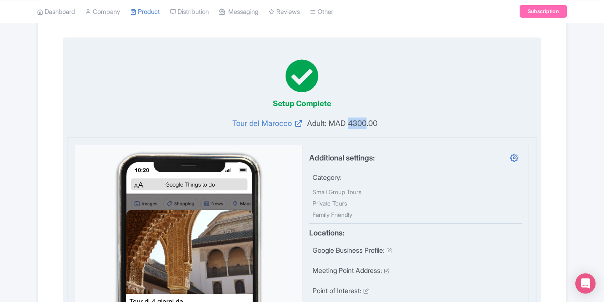
drag, startPoint x: 369, startPoint y: 123, endPoint x: 351, endPoint y: 122, distance: 17.7
click at [351, 122] on span "Adult: MAD 4300.00" at bounding box center [415, 123] width 226 height 11
copy span "4300"
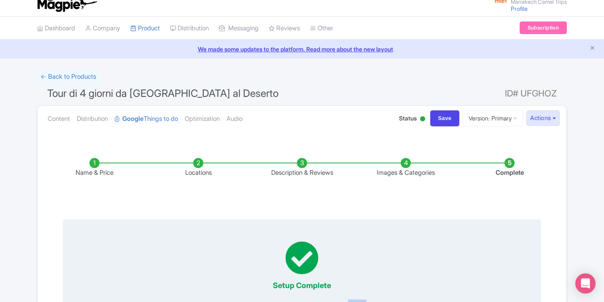
scroll to position [0, 0]
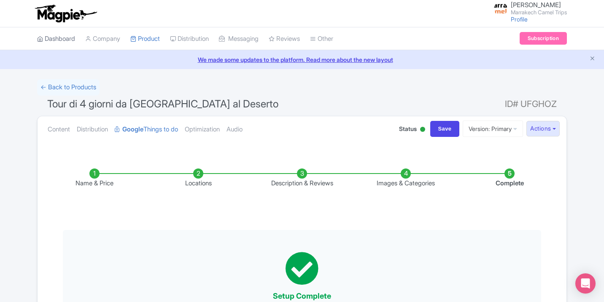
click at [56, 41] on link "Dashboard" at bounding box center [56, 38] width 38 height 23
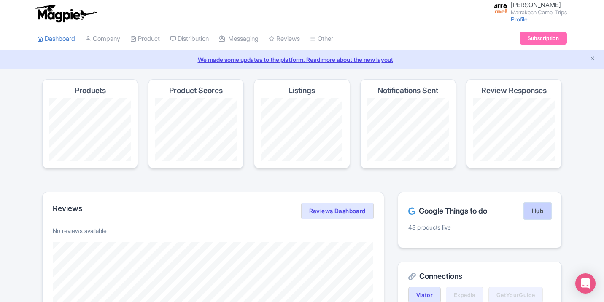
click at [525, 209] on link "Hub" at bounding box center [537, 211] width 27 height 17
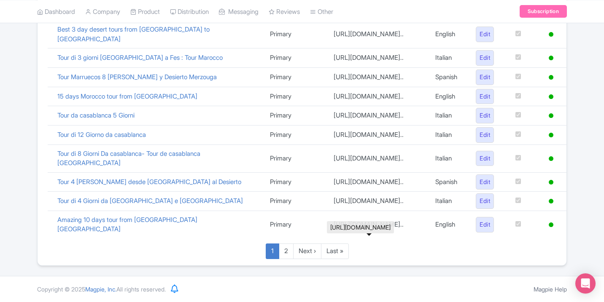
scroll to position [640, 0]
click at [283, 251] on link "2" at bounding box center [286, 252] width 15 height 16
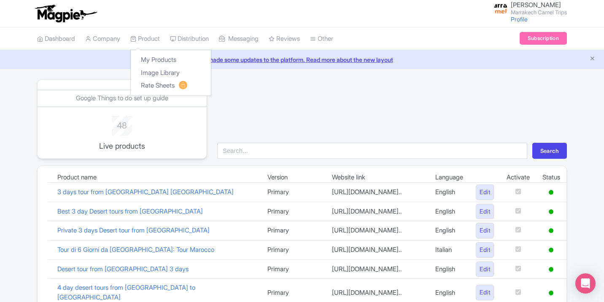
click at [151, 52] on div "My Products Image Library Rate Sheets" at bounding box center [170, 73] width 81 height 46
click at [57, 43] on link "Dashboard" at bounding box center [56, 38] width 38 height 23
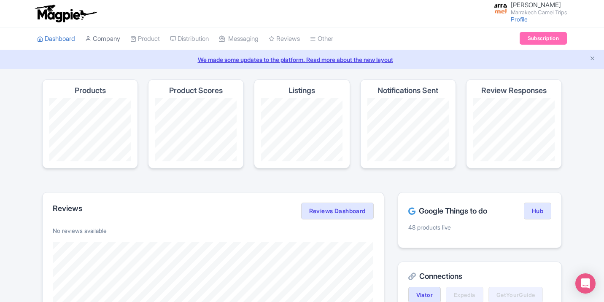
click at [91, 41] on icon at bounding box center [88, 39] width 6 height 6
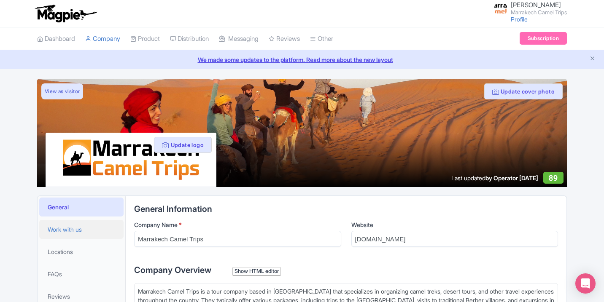
click at [71, 228] on span "Work with us" at bounding box center [65, 229] width 34 height 9
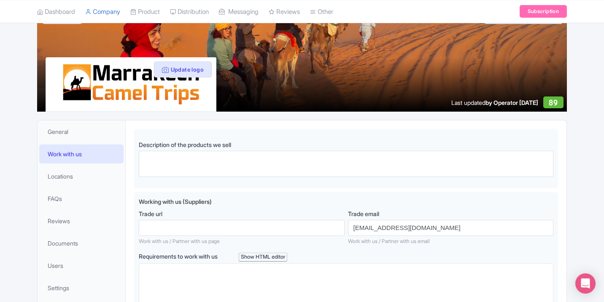
scroll to position [140, 0]
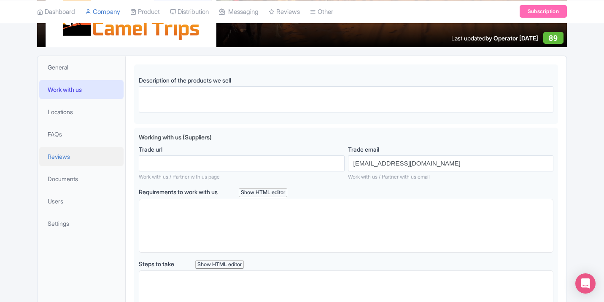
click at [50, 150] on link "Reviews" at bounding box center [81, 156] width 84 height 19
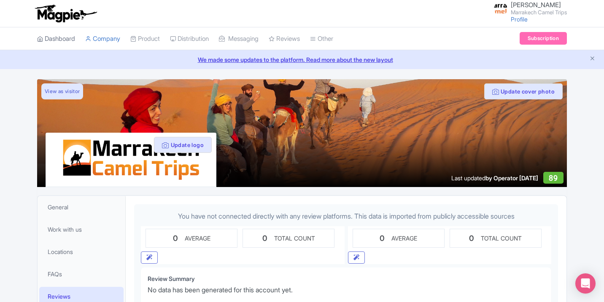
click at [65, 41] on link "Dashboard" at bounding box center [56, 38] width 38 height 23
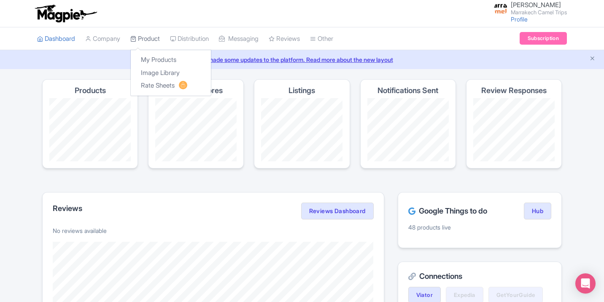
click at [150, 40] on link "Product" at bounding box center [145, 38] width 30 height 23
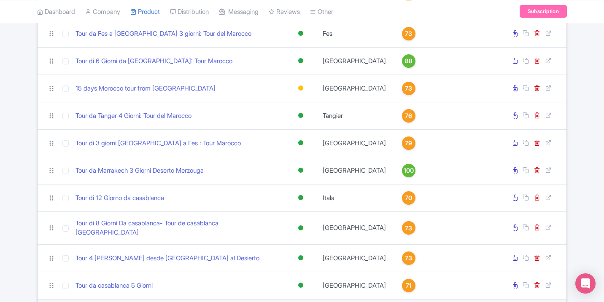
scroll to position [758, 0]
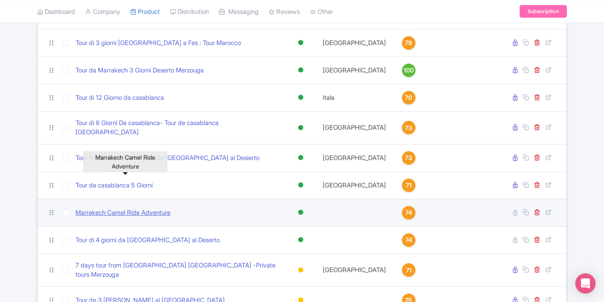
click at [145, 208] on link "Marrakech Camel Ride Adventure" at bounding box center [123, 213] width 95 height 10
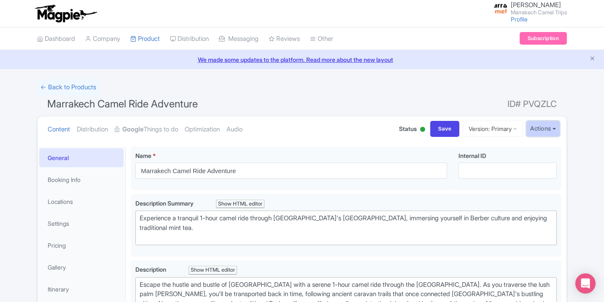
click at [544, 127] on button "Actions" at bounding box center [543, 129] width 33 height 16
click at [503, 124] on link "Version: Primary" at bounding box center [493, 129] width 60 height 16
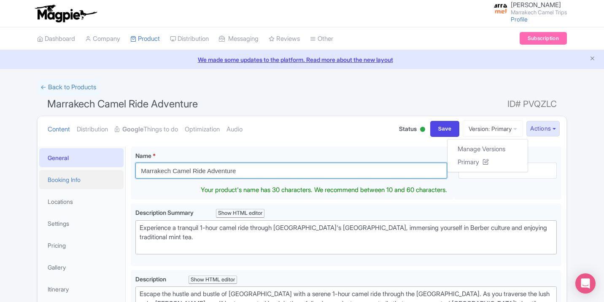
drag, startPoint x: 194, startPoint y: 173, endPoint x: 112, endPoint y: 173, distance: 81.8
paste input "Tour Marocco 8 giorni"
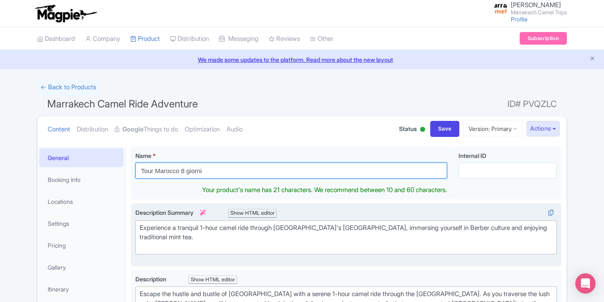
type input "Tour Marocco 8 giorni"
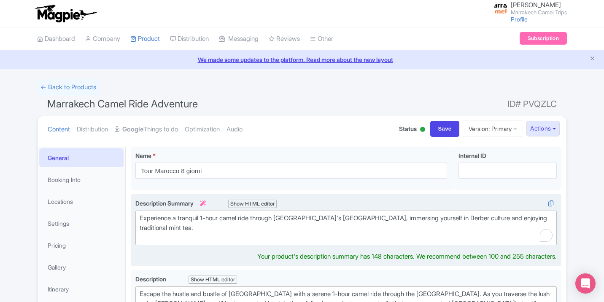
click at [222, 241] on div "Experience a tranquil 1-hour camel ride through [GEOGRAPHIC_DATA]'s [GEOGRAPHIC…" at bounding box center [346, 228] width 413 height 29
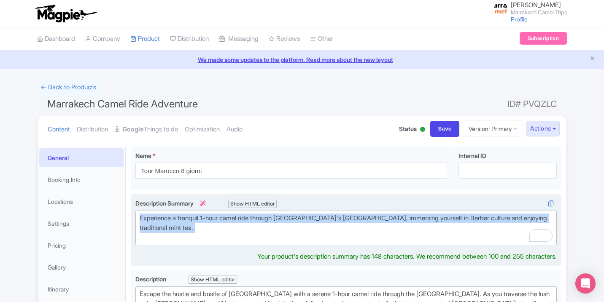
paste trix-editor "<div>una settimana in [GEOGRAPHIC_DATA] - Tour Marocco 8 giorni, viaggio in [GE…"
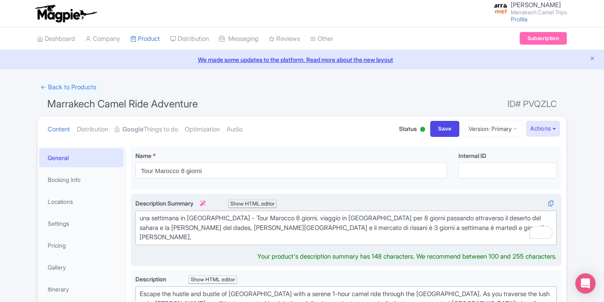
type trix-editor "<div>una settimana in [GEOGRAPHIC_DATA] - Tour Marocco 8 giorni, viaggio in [GE…"
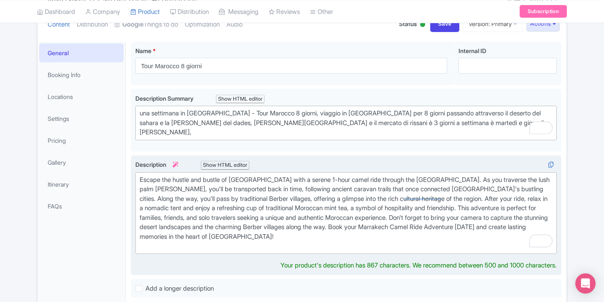
scroll to position [96, 0]
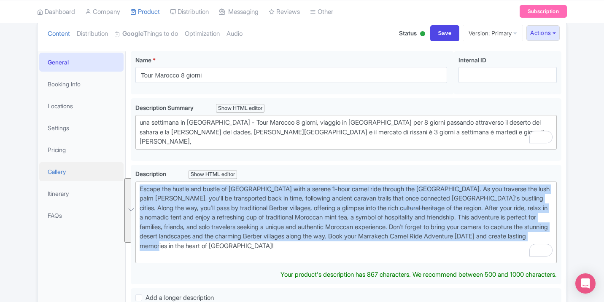
drag, startPoint x: 316, startPoint y: 246, endPoint x: 103, endPoint y: 172, distance: 225.4
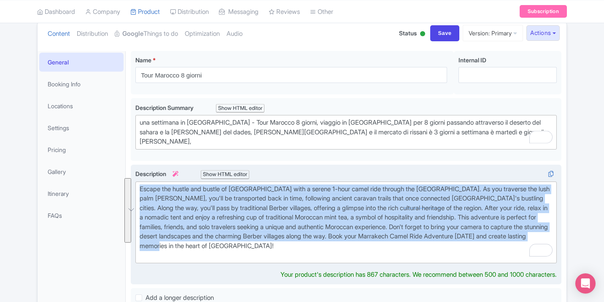
paste trix-editor "una settimana in [GEOGRAPHIC_DATA] - Tour Marocco 8 giorni, viaggio in [GEOGRAP…"
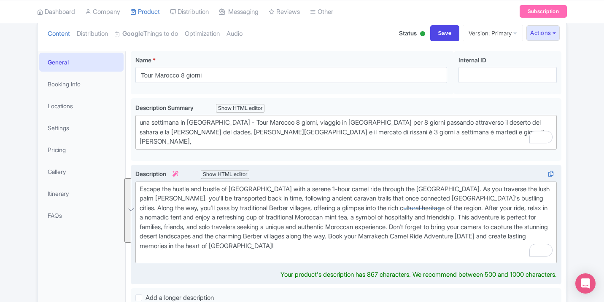
type trix-editor "<div>una settimana in [GEOGRAPHIC_DATA] - Tour Marocco 8 giorni, viaggio in [GE…"
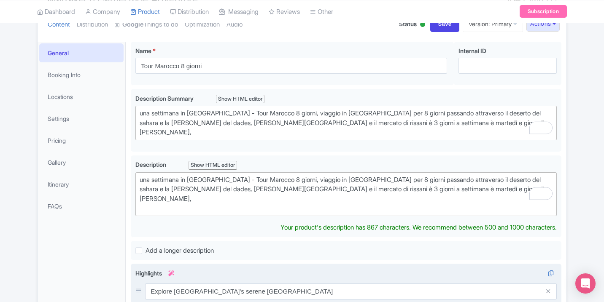
scroll to position [239, 0]
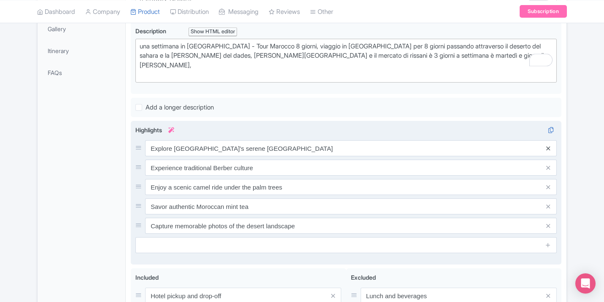
click at [549, 144] on div "Explore [GEOGRAPHIC_DATA]'s serene Palmeraie oasis Experience traditional Berbe…" at bounding box center [345, 187] width 421 height 94
click at [548, 146] on icon at bounding box center [548, 149] width 4 height 6
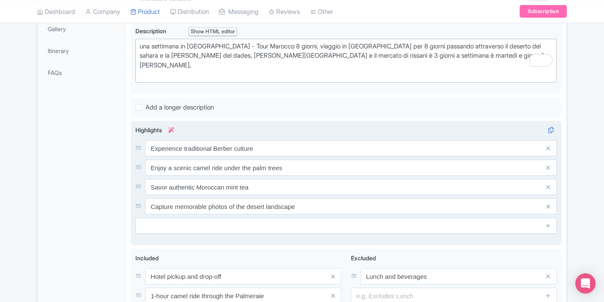
click at [548, 146] on icon at bounding box center [548, 149] width 4 height 6
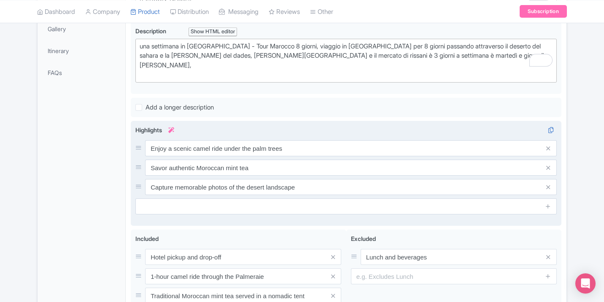
click at [548, 146] on icon at bounding box center [548, 149] width 4 height 6
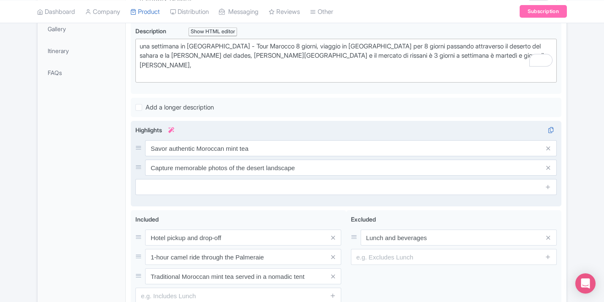
click at [548, 146] on icon at bounding box center [548, 149] width 4 height 6
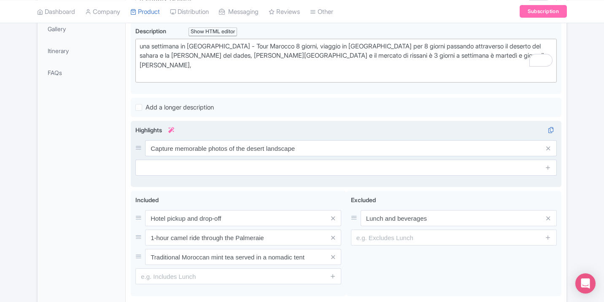
click at [548, 146] on icon at bounding box center [548, 149] width 4 height 6
click at [548, 163] on link at bounding box center [548, 168] width 6 height 10
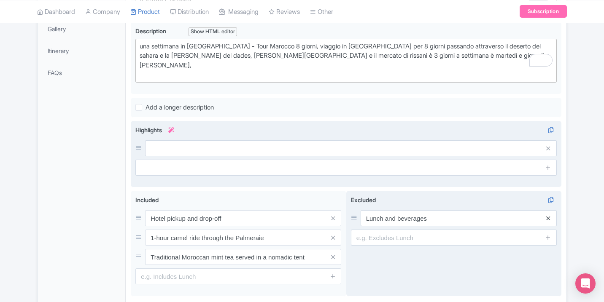
click at [546, 216] on icon at bounding box center [548, 219] width 4 height 6
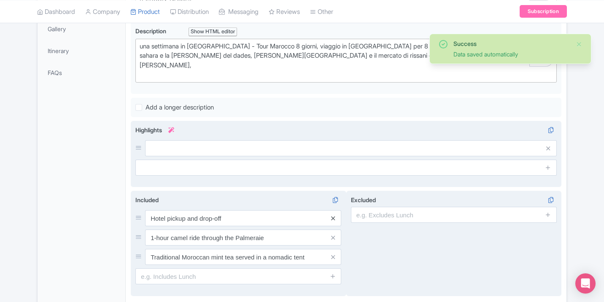
click at [331, 216] on icon at bounding box center [333, 219] width 4 height 6
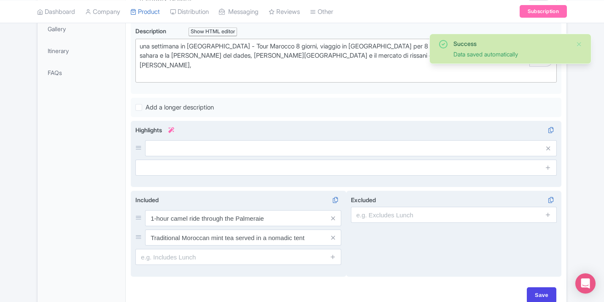
click at [331, 216] on icon at bounding box center [333, 219] width 4 height 6
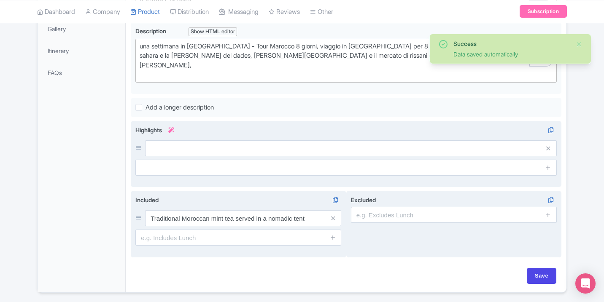
click at [331, 216] on icon at bounding box center [333, 219] width 4 height 6
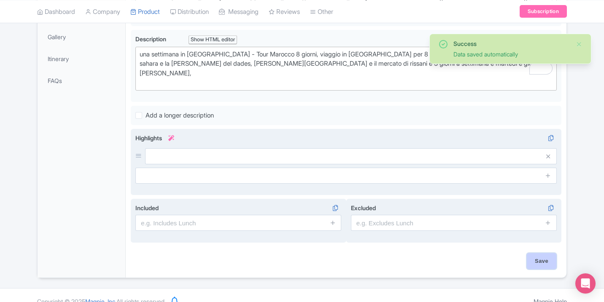
click at [542, 254] on input "Save" at bounding box center [542, 262] width 30 height 16
type input "Saving..."
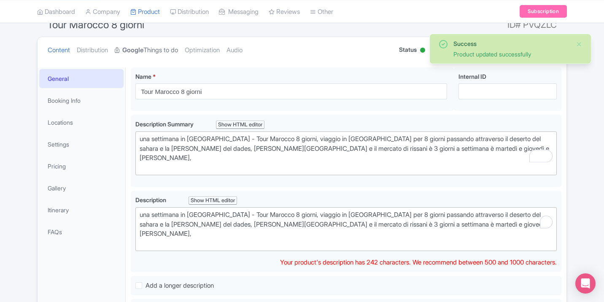
scroll to position [79, 0]
click at [149, 47] on link "Google Things to do" at bounding box center [146, 51] width 63 height 27
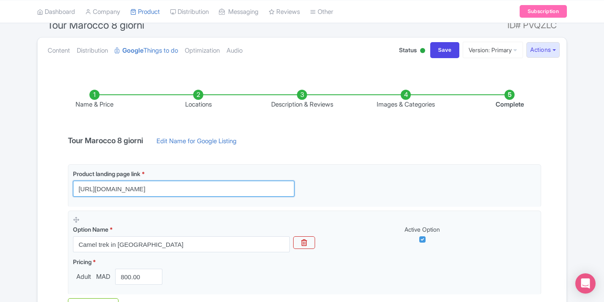
drag, startPoint x: 197, startPoint y: 192, endPoint x: 14, endPoint y: 173, distance: 184.9
click at [14, 174] on div "Success Product updated successfully ← Back to Products Tour Marocco 8 giorni I…" at bounding box center [302, 187] width 604 height 375
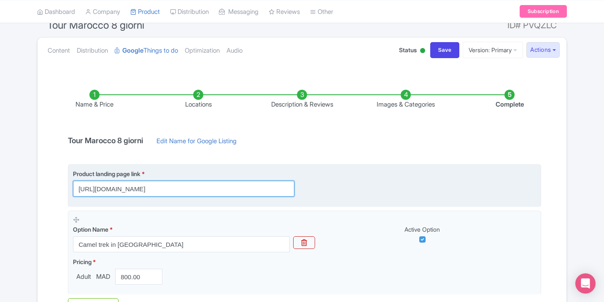
paste input "[DOMAIN_NAME][URL]"
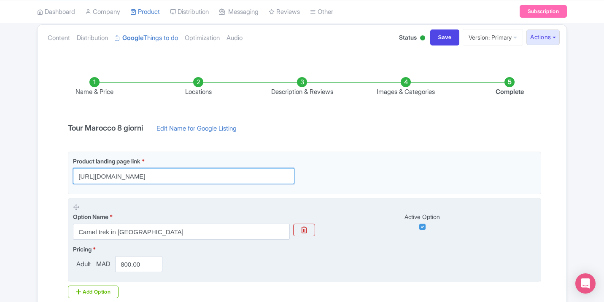
scroll to position [92, 0]
type input "[URL][DOMAIN_NAME]"
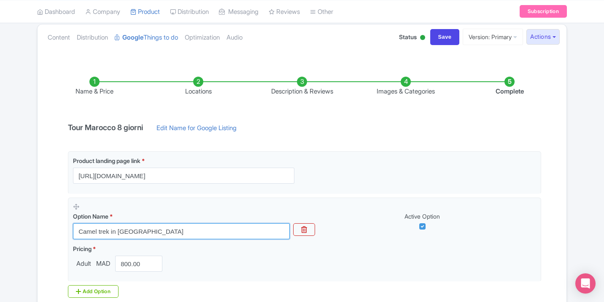
drag, startPoint x: 163, startPoint y: 234, endPoint x: 52, endPoint y: 230, distance: 111.0
click at [52, 230] on div "Name & Price Locations Description & Reviews Images & Categories Complete Tour …" at bounding box center [302, 208] width 519 height 297
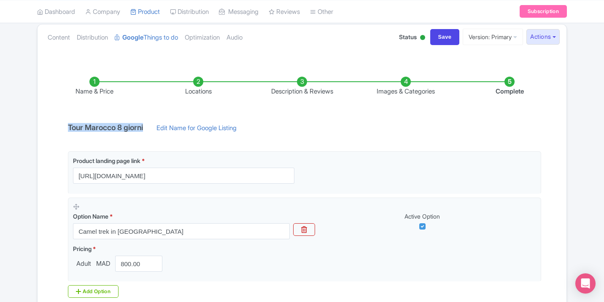
drag, startPoint x: 151, startPoint y: 127, endPoint x: 61, endPoint y: 126, distance: 89.4
click at [61, 126] on div "Name & Price Locations Description & Reviews Images & Categories Complete Tour …" at bounding box center [302, 208] width 519 height 297
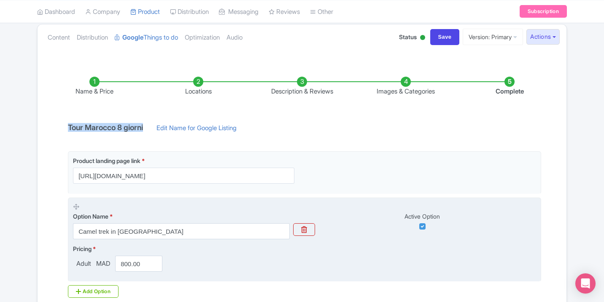
copy h4 "Tour Marocco 8 giorni"
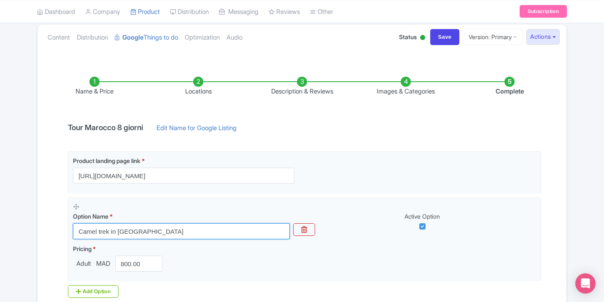
drag, startPoint x: 163, startPoint y: 230, endPoint x: 51, endPoint y: 230, distance: 111.8
click at [52, 230] on div "Name & Price Locations Description & Reviews Images & Categories Complete Tour …" at bounding box center [302, 208] width 519 height 297
paste input "Tour Marocco 8 giorni"
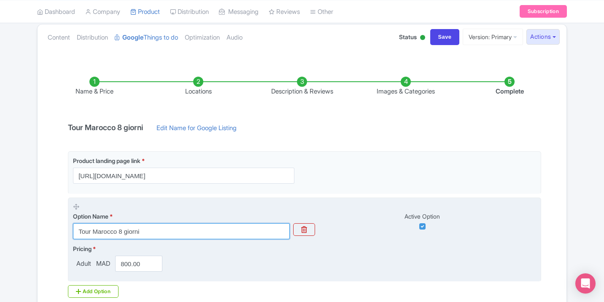
type input "Tour Marocco 8 giorni"
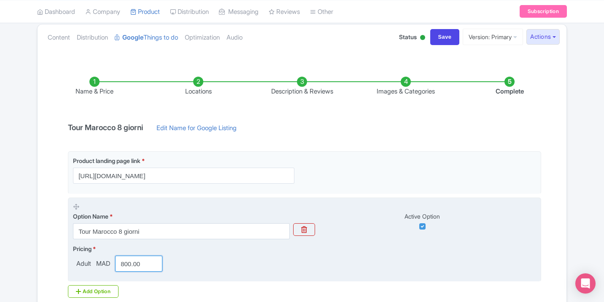
drag, startPoint x: 140, startPoint y: 264, endPoint x: 94, endPoint y: 265, distance: 45.6
click at [94, 265] on div "Adult MAD 800.00" at bounding box center [119, 264] width 93 height 16
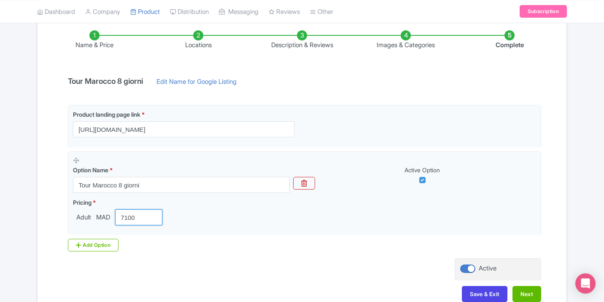
scroll to position [188, 0]
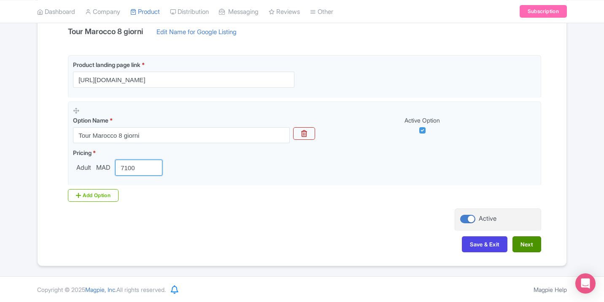
type input "7100"
click at [535, 242] on button "Next" at bounding box center [527, 245] width 29 height 16
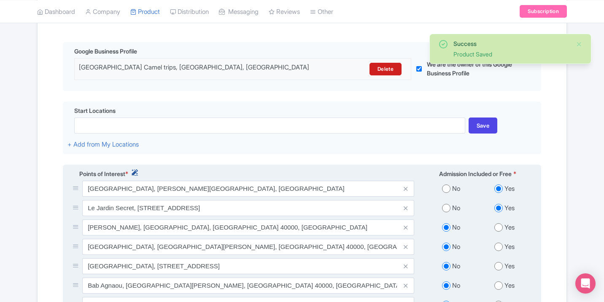
click at [136, 173] on icon at bounding box center [135, 173] width 6 height 6
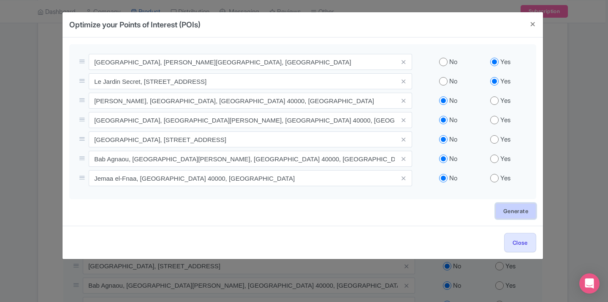
click at [513, 211] on link "Generate" at bounding box center [515, 211] width 41 height 16
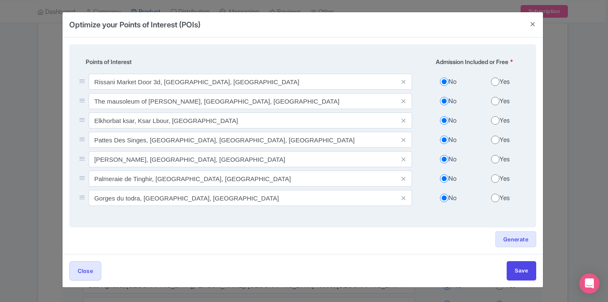
click at [494, 81] on input "Yes" at bounding box center [495, 82] width 8 height 8
radio input "true"
drag, startPoint x: 495, startPoint y: 100, endPoint x: 496, endPoint y: 108, distance: 8.5
click at [495, 100] on input "Yes" at bounding box center [495, 101] width 8 height 8
radio input "true"
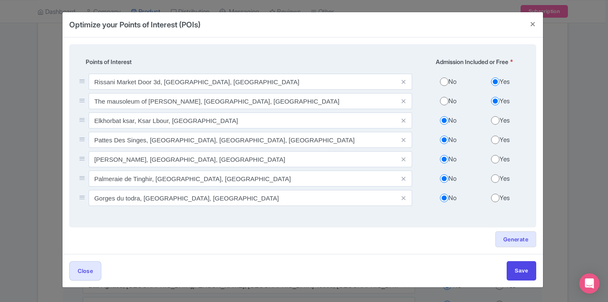
click at [495, 121] on input "Yes" at bounding box center [495, 120] width 8 height 8
radio input "true"
click at [492, 141] on input "Yes" at bounding box center [495, 140] width 8 height 8
radio input "true"
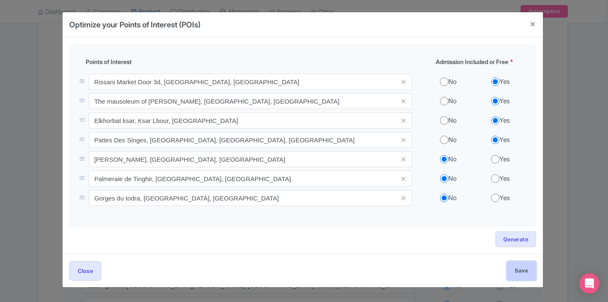
click at [524, 272] on input "Save" at bounding box center [521, 271] width 30 height 19
type input "Save"
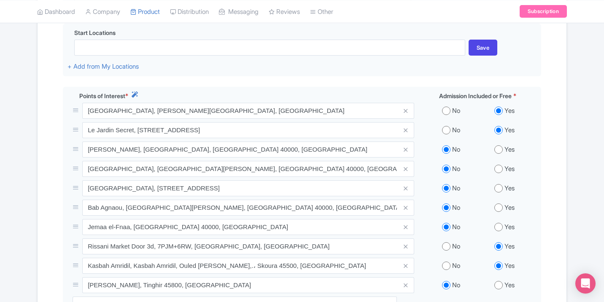
scroll to position [51, 0]
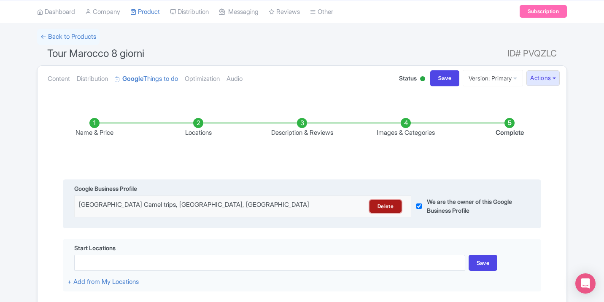
click at [397, 205] on link "Delete" at bounding box center [386, 206] width 32 height 13
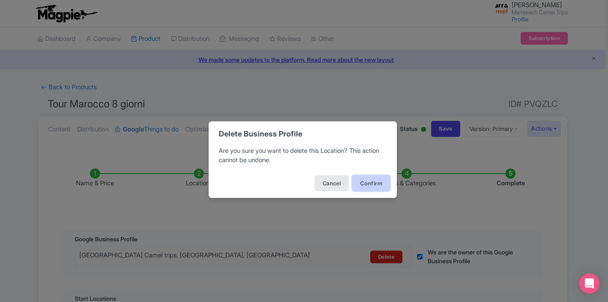
click at [365, 186] on button "Confirm" at bounding box center [371, 184] width 38 height 16
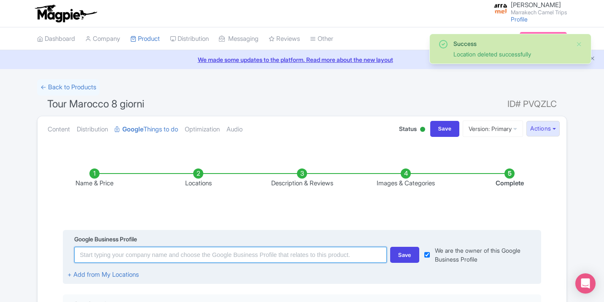
click at [253, 254] on input at bounding box center [230, 255] width 313 height 16
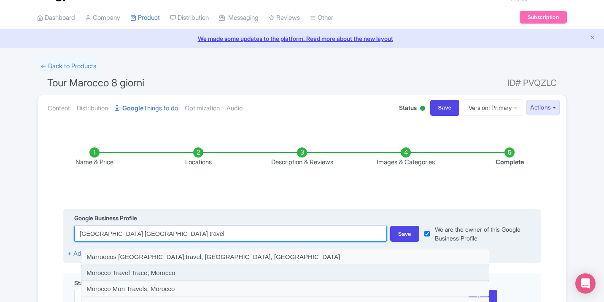
scroll to position [22, 0]
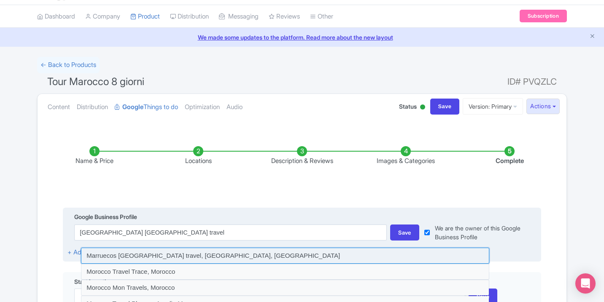
click at [178, 259] on input at bounding box center [285, 256] width 408 height 16
type input "Marruecos [GEOGRAPHIC_DATA] travel, [GEOGRAPHIC_DATA], [GEOGRAPHIC_DATA]"
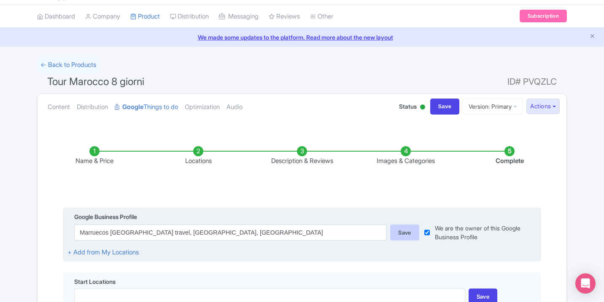
click at [399, 240] on div "Save" at bounding box center [404, 233] width 29 height 16
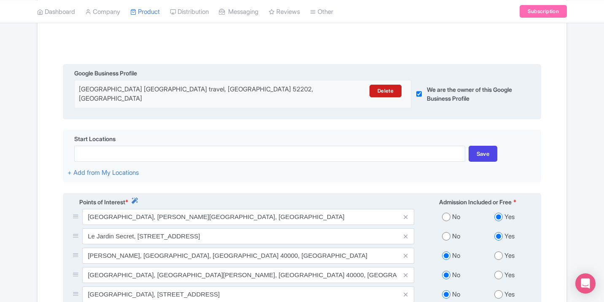
scroll to position [421, 0]
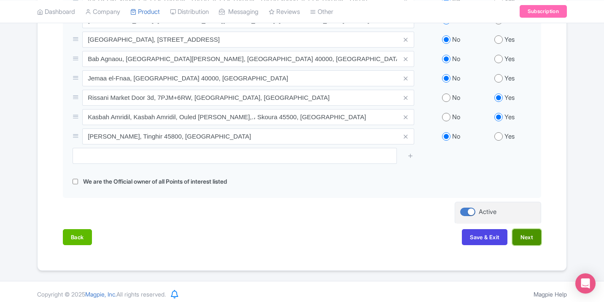
click at [535, 234] on button "Next" at bounding box center [527, 238] width 29 height 16
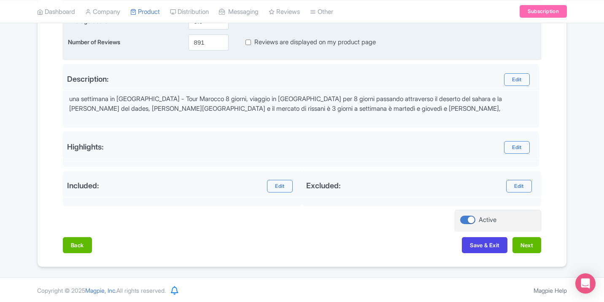
scroll to position [237, 0]
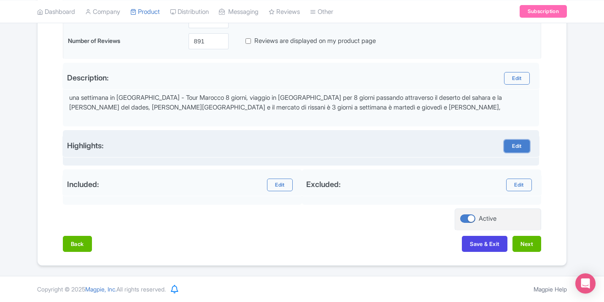
click at [517, 146] on link "Edit" at bounding box center [516, 146] width 25 height 13
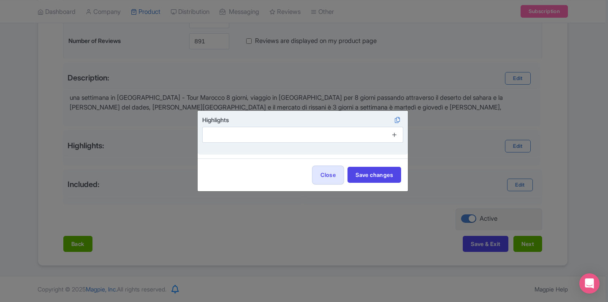
click at [393, 137] on icon at bounding box center [394, 135] width 6 height 6
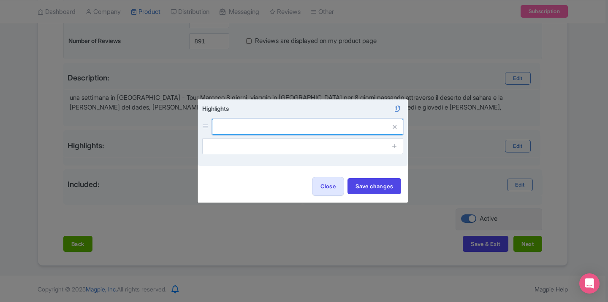
click at [328, 122] on input "text" at bounding box center [307, 127] width 191 height 16
paste input "Itinerario del tour de 8 giorni in [GEOGRAPHIC_DATA]"
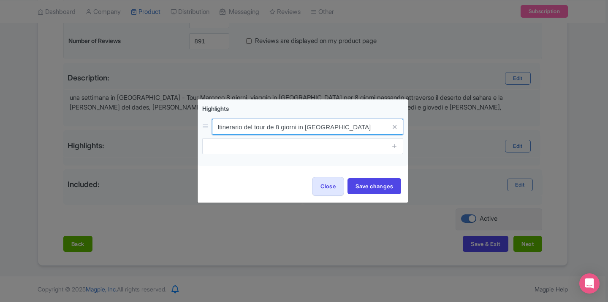
type input "Itinerario del tour de 8 giorni in [GEOGRAPHIC_DATA]"
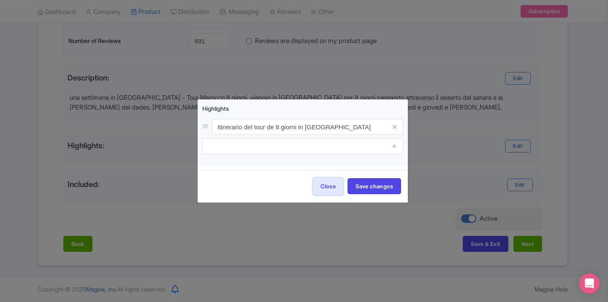
click at [378, 196] on div "Close Save changes" at bounding box center [302, 186] width 210 height 33
click at [375, 192] on button "Save changes" at bounding box center [374, 186] width 54 height 16
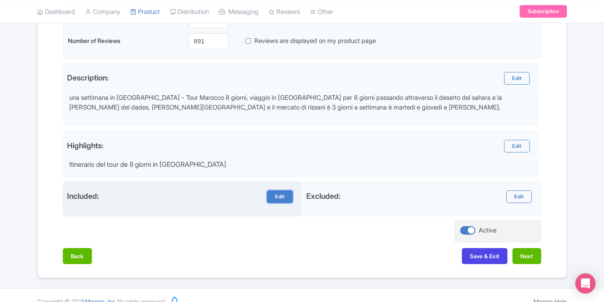
click at [278, 194] on link "Edit" at bounding box center [279, 197] width 25 height 13
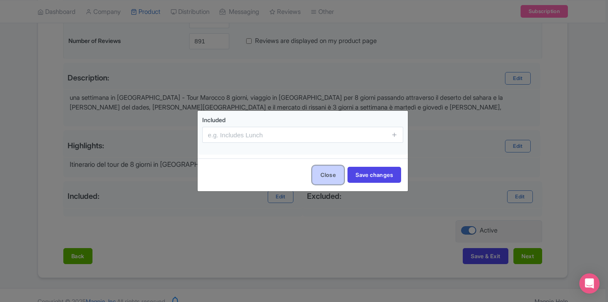
click at [327, 174] on button "Close" at bounding box center [328, 175] width 32 height 19
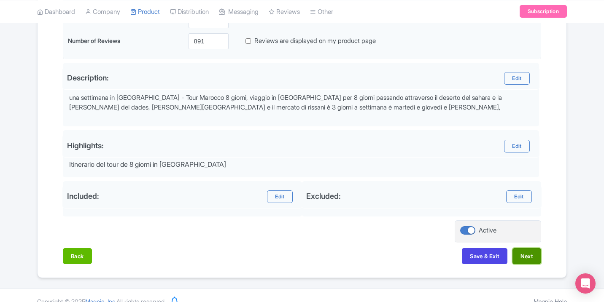
click at [527, 259] on button "Next" at bounding box center [527, 256] width 29 height 16
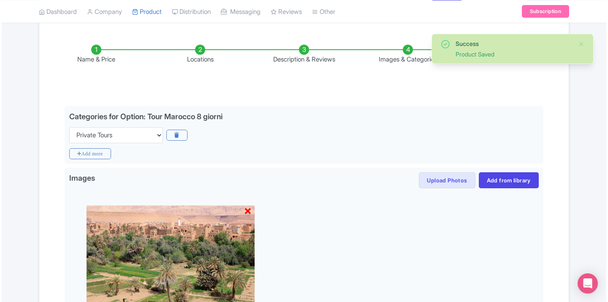
scroll to position [94, 0]
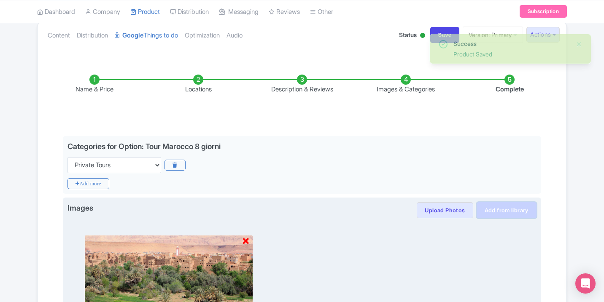
click at [507, 209] on link "Add from library" at bounding box center [507, 211] width 60 height 16
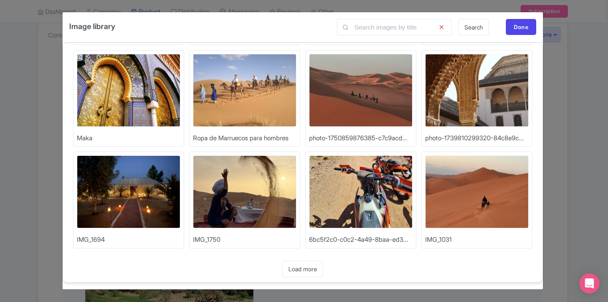
scroll to position [106, 0]
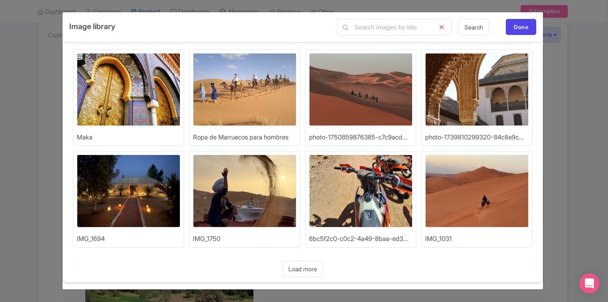
click at [220, 181] on img at bounding box center [244, 191] width 103 height 73
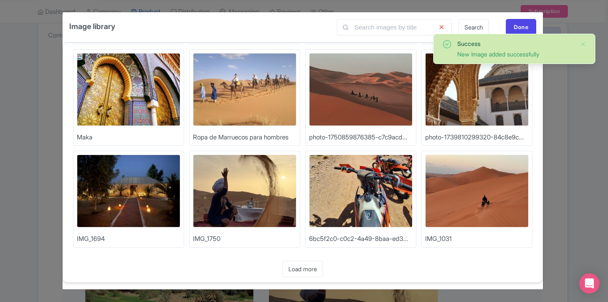
click at [130, 194] on img at bounding box center [128, 191] width 103 height 73
click at [310, 267] on link "Load more" at bounding box center [302, 269] width 41 height 16
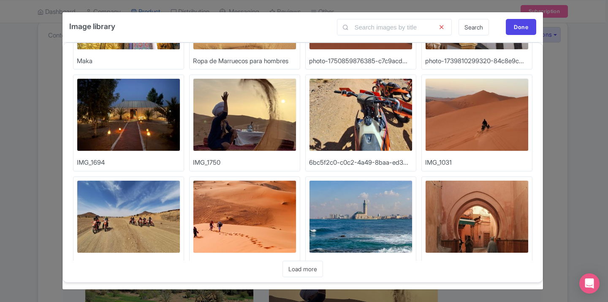
scroll to position [246, 0]
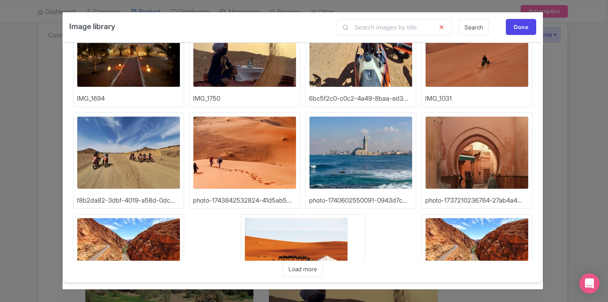
click at [230, 165] on img at bounding box center [244, 152] width 103 height 73
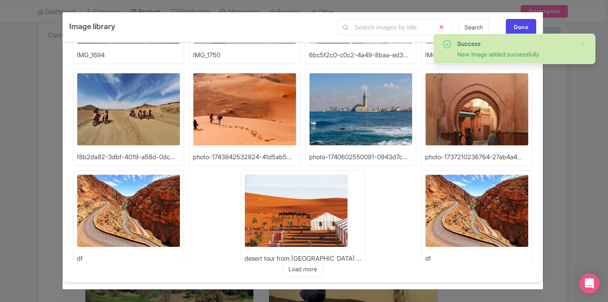
scroll to position [387, 0]
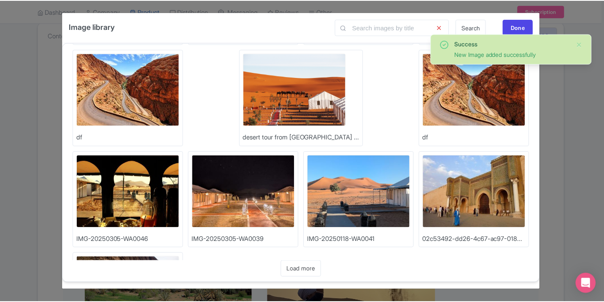
scroll to position [412, 0]
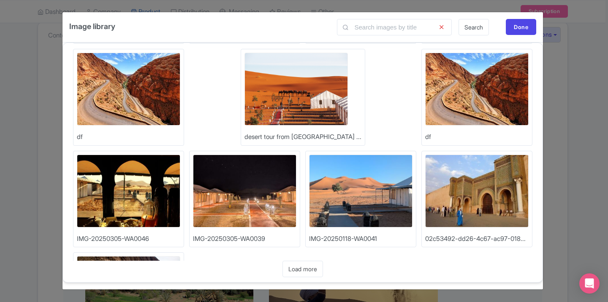
click at [309, 203] on img at bounding box center [360, 191] width 103 height 73
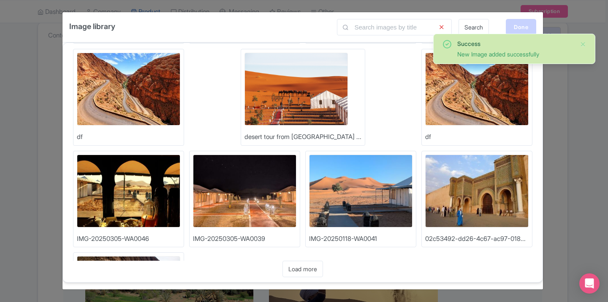
click at [510, 24] on div "Done" at bounding box center [520, 27] width 30 height 16
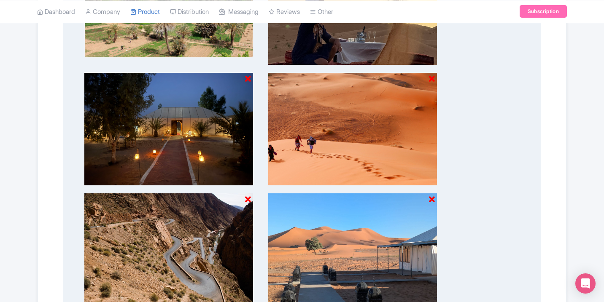
scroll to position [493, 0]
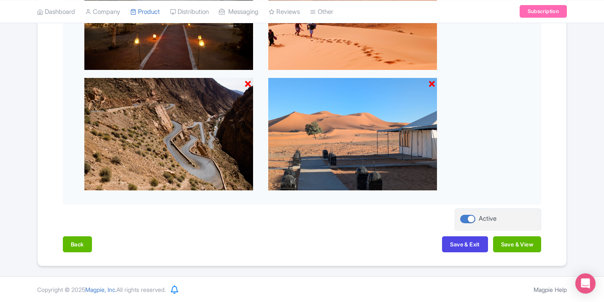
click at [524, 240] on button "Save & View" at bounding box center [517, 245] width 48 height 16
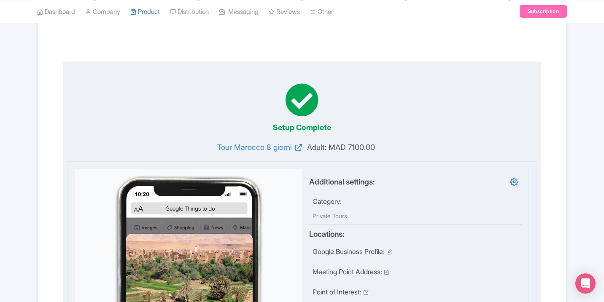
scroll to position [58, 0]
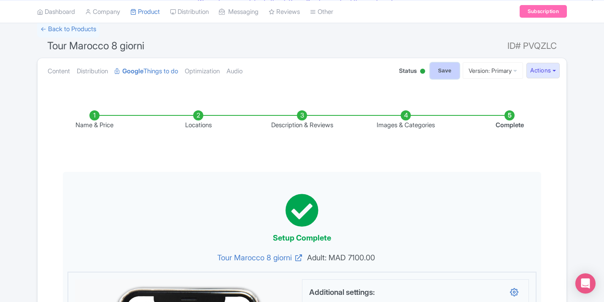
click at [430, 76] on input "Save" at bounding box center [445, 71] width 30 height 16
type input "Saving..."
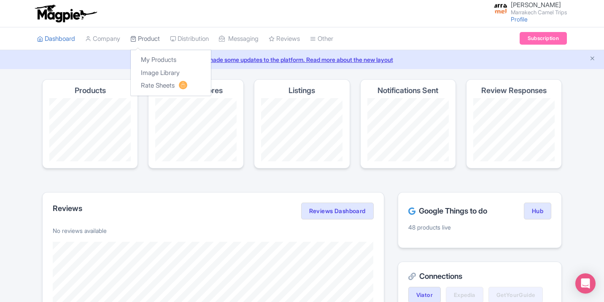
click at [151, 39] on link "Product" at bounding box center [145, 38] width 30 height 23
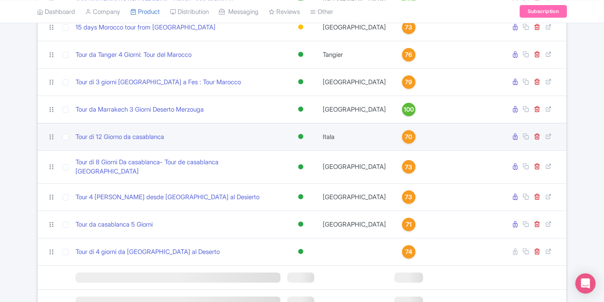
scroll to position [758, 0]
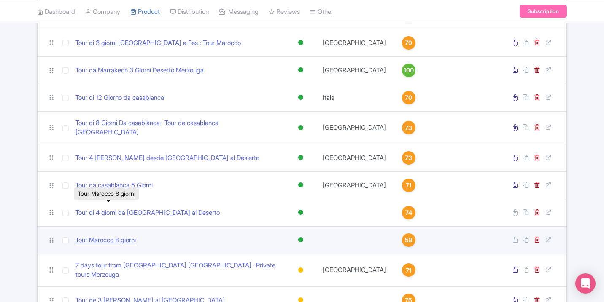
click at [116, 236] on link "Tour Marocco 8 giorni" at bounding box center [106, 241] width 60 height 10
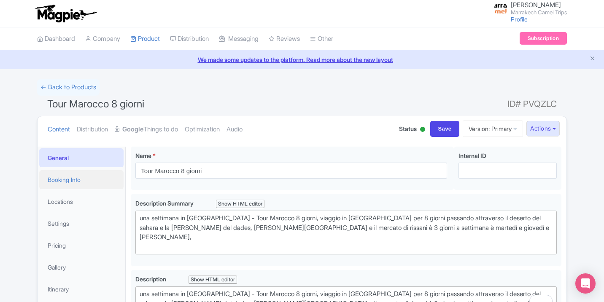
click at [63, 176] on link "Booking Info" at bounding box center [81, 179] width 84 height 19
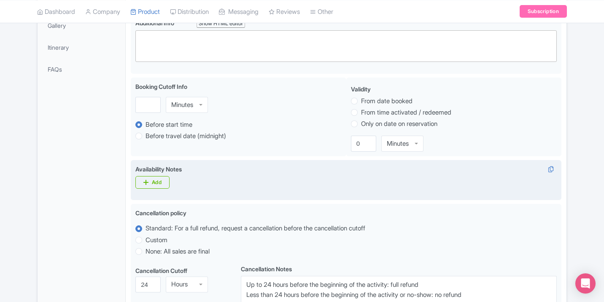
scroll to position [127, 0]
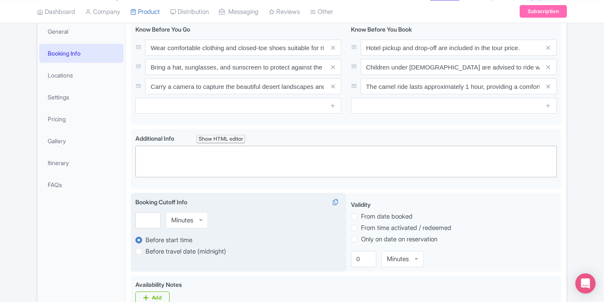
click at [181, 221] on div "Minutes" at bounding box center [182, 221] width 22 height 8
click at [143, 221] on input "number" at bounding box center [147, 221] width 25 height 16
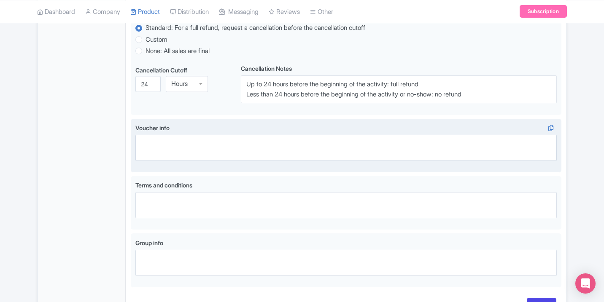
scroll to position [501, 0]
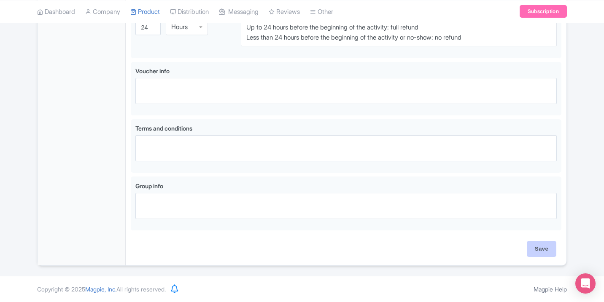
type input "2"
click at [548, 254] on input "Save" at bounding box center [542, 249] width 30 height 16
type input "Saving..."
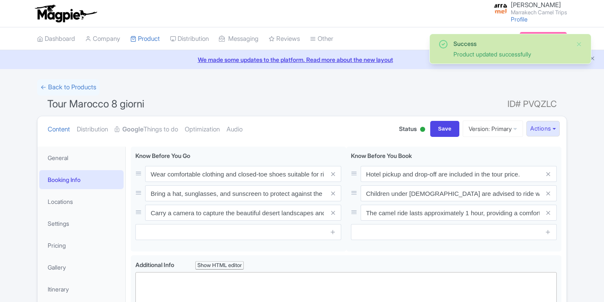
scroll to position [147, 0]
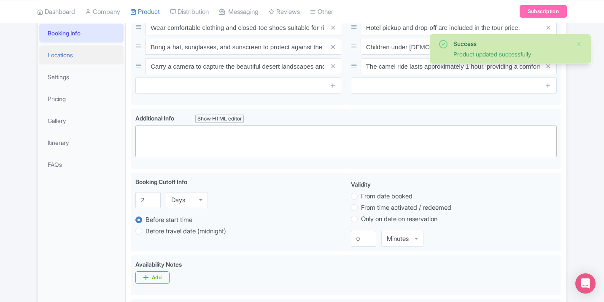
click at [61, 61] on link "Locations" at bounding box center [81, 55] width 84 height 19
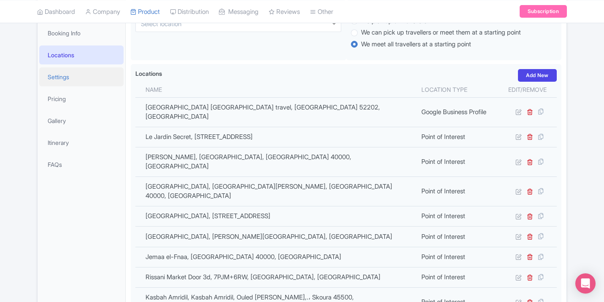
click at [58, 71] on link "Settings" at bounding box center [81, 77] width 84 height 19
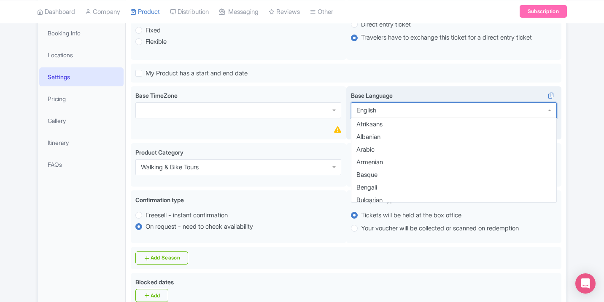
scroll to position [118, 0]
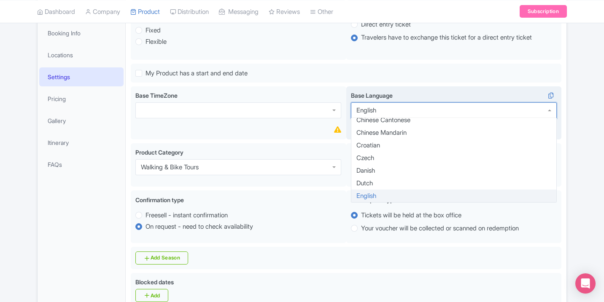
click at [400, 105] on div "English" at bounding box center [454, 111] width 206 height 16
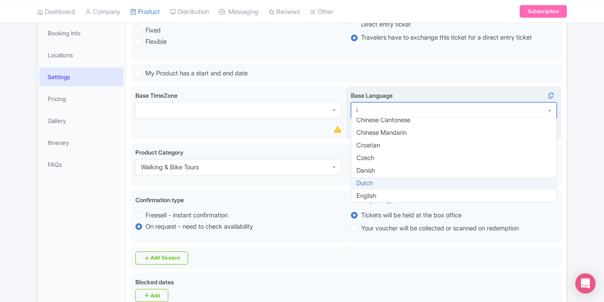
scroll to position [0, 0]
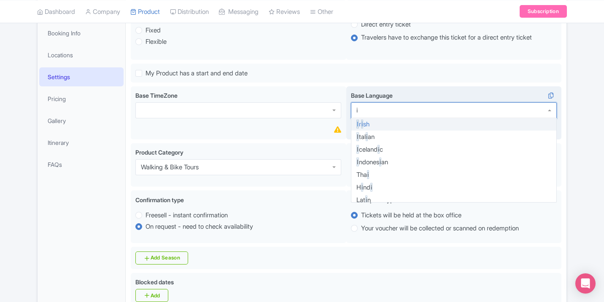
type input "it"
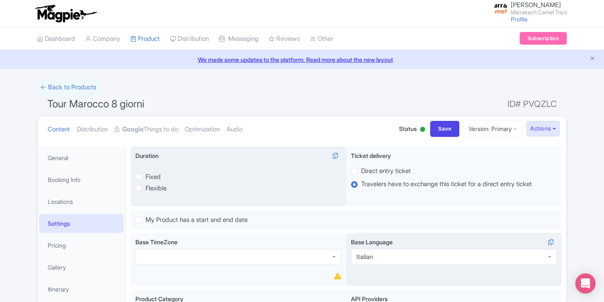
click at [161, 175] on label "Fixed" at bounding box center [153, 178] width 15 height 10
click at [154, 175] on input "Fixed" at bounding box center [150, 176] width 8 height 8
radio input "true"
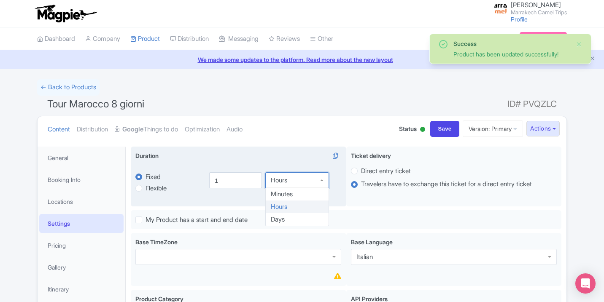
click at [278, 181] on div "Hours" at bounding box center [279, 181] width 16 height 8
drag, startPoint x: 231, startPoint y: 184, endPoint x: 200, endPoint y: 187, distance: 31.4
click at [200, 187] on div "fixed Fixed Flexible 1.0 hours 1.0 1 Days Days Minutes Hours Days" at bounding box center [238, 181] width 206 height 39
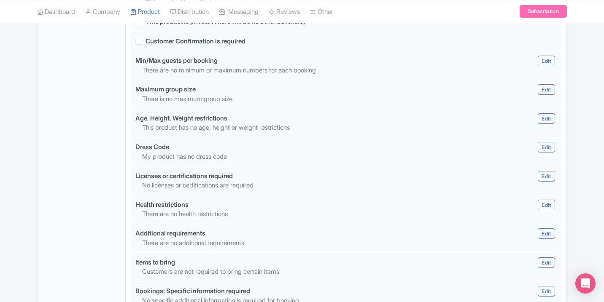
scroll to position [762, 0]
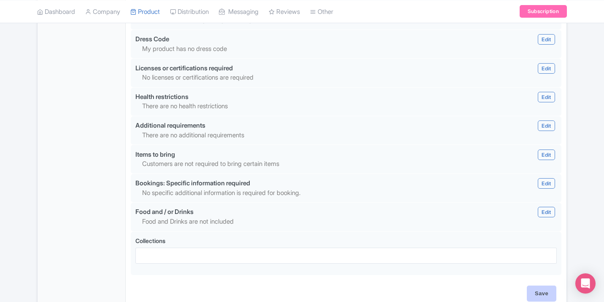
type input "8"
click at [545, 292] on input "Save" at bounding box center [542, 294] width 30 height 16
type input "Update Product"
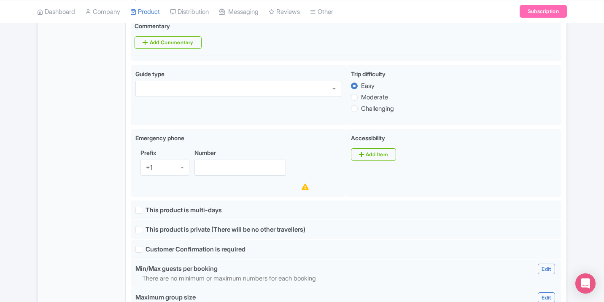
scroll to position [442, 0]
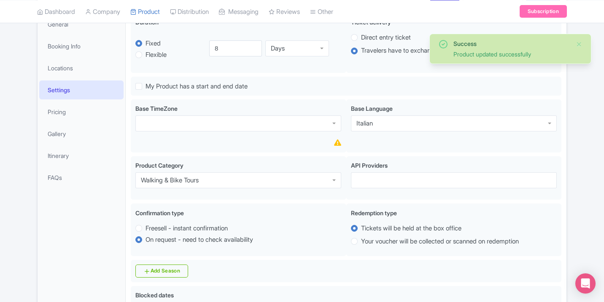
scroll to position [122, 0]
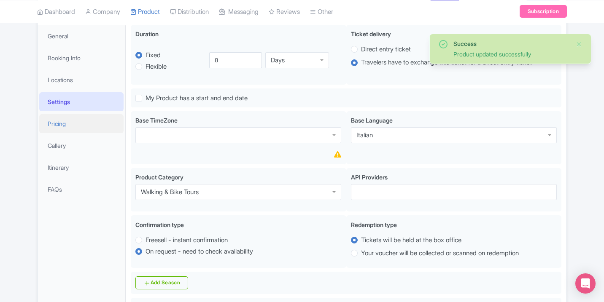
click at [65, 128] on link "Pricing" at bounding box center [81, 123] width 84 height 19
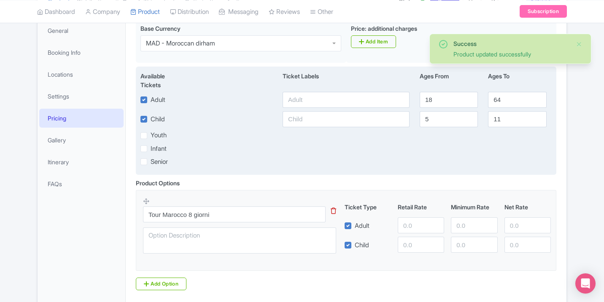
scroll to position [159, 0]
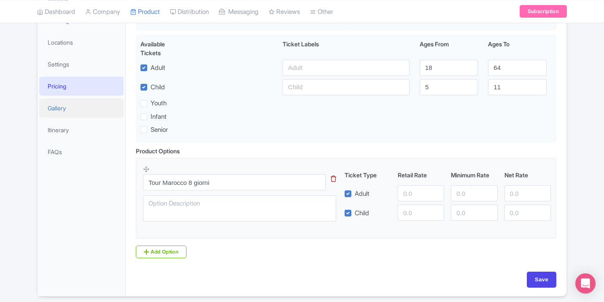
click at [66, 112] on link "Gallery" at bounding box center [81, 108] width 84 height 19
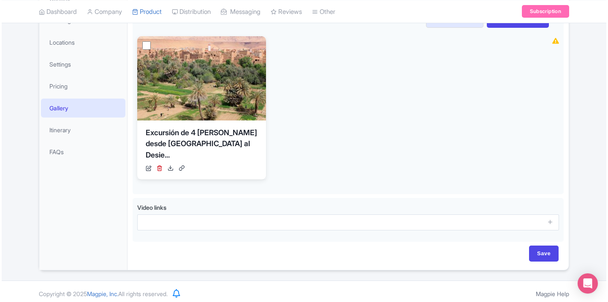
scroll to position [156, 0]
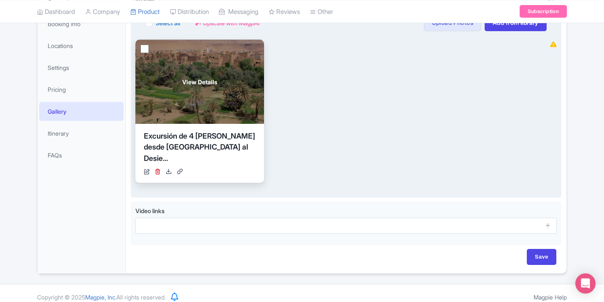
click at [180, 77] on div "View Details" at bounding box center [199, 82] width 129 height 84
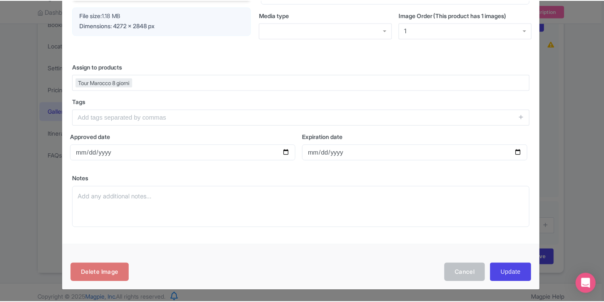
scroll to position [170, 0]
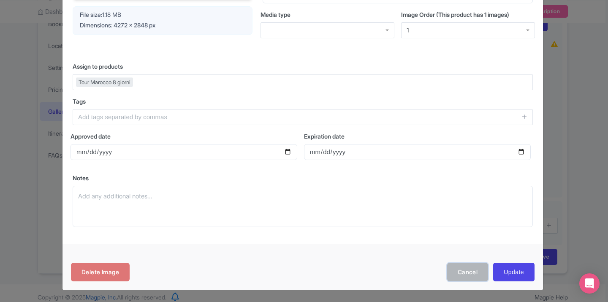
click at [473, 270] on button "Cancel" at bounding box center [467, 272] width 41 height 19
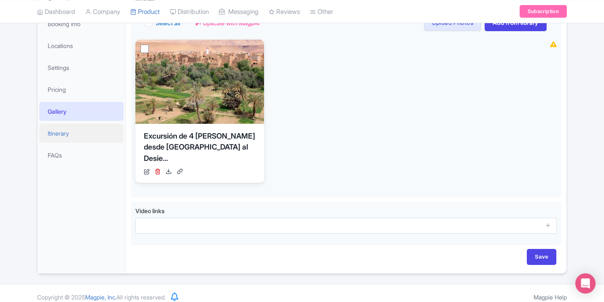
click at [67, 130] on link "Itinerary" at bounding box center [81, 133] width 84 height 19
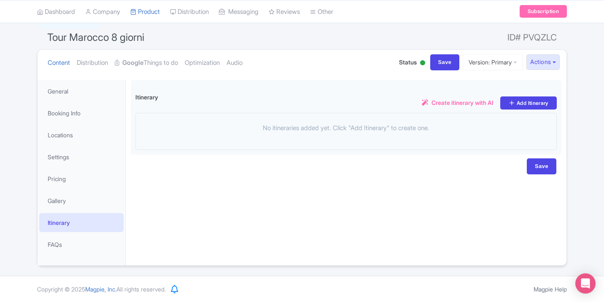
scroll to position [67, 0]
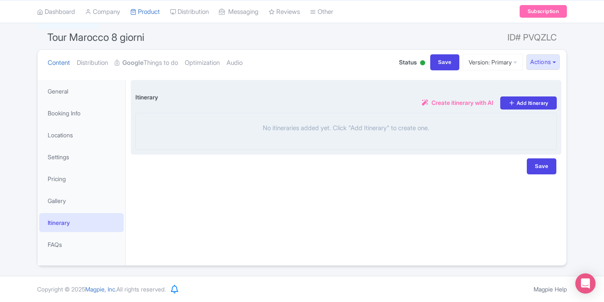
click at [465, 105] on span "Create itinerary with AI" at bounding box center [463, 102] width 62 height 9
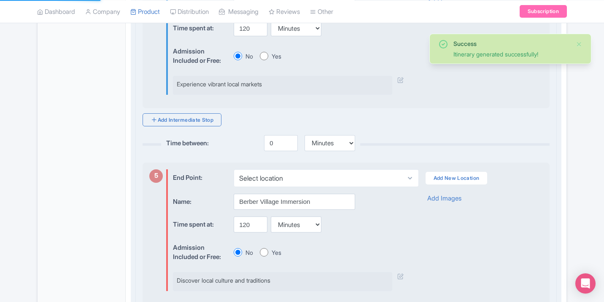
scroll to position [993, 0]
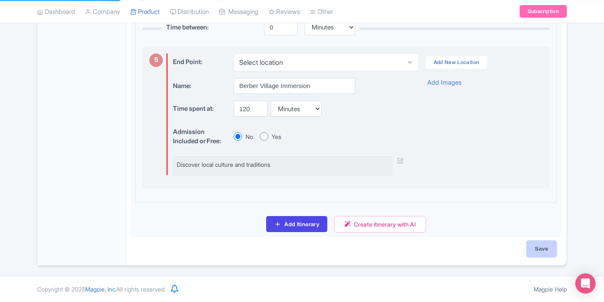
click at [552, 248] on input "Save" at bounding box center [542, 249] width 30 height 16
type input "Saving..."
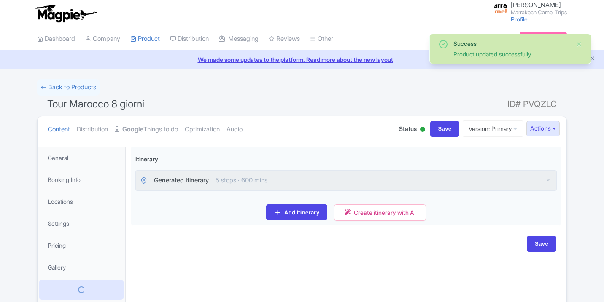
scroll to position [67, 0]
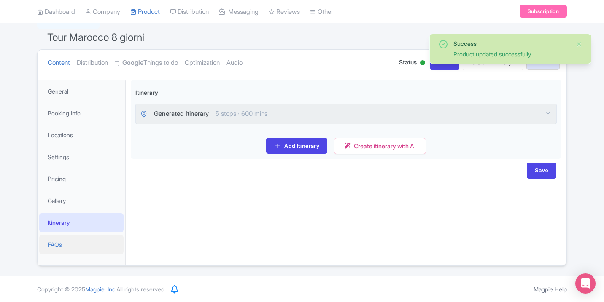
click at [78, 238] on link "FAQs" at bounding box center [81, 244] width 84 height 19
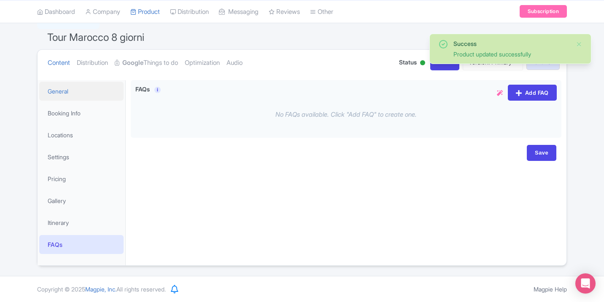
click at [81, 97] on link "General" at bounding box center [81, 91] width 84 height 19
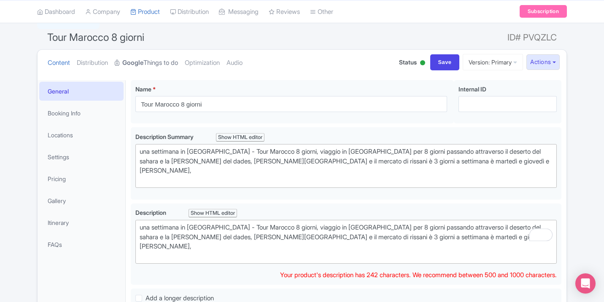
click at [174, 60] on link "Google Things to do" at bounding box center [146, 63] width 63 height 27
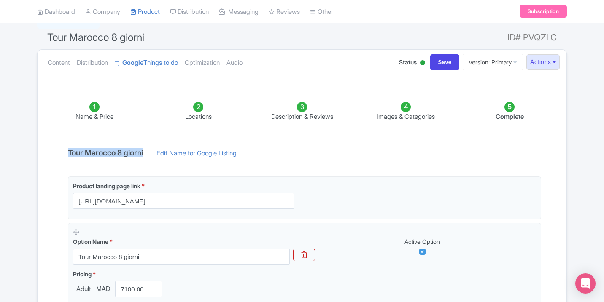
drag, startPoint x: 152, startPoint y: 150, endPoint x: 69, endPoint y: 149, distance: 83.1
click at [69, 149] on h4 "Tour Marocco 8 giorni" at bounding box center [105, 153] width 85 height 8
copy h4 "Tour Marocco 8 giorni"
